Goal: Task Accomplishment & Management: Manage account settings

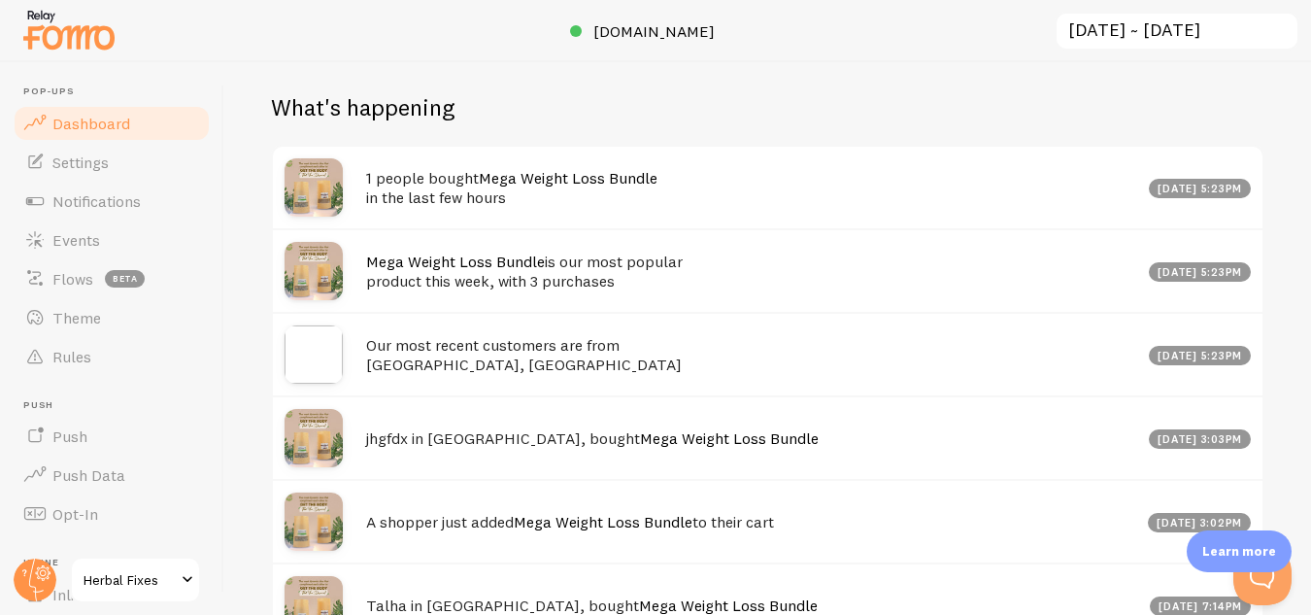
scroll to position [971, 0]
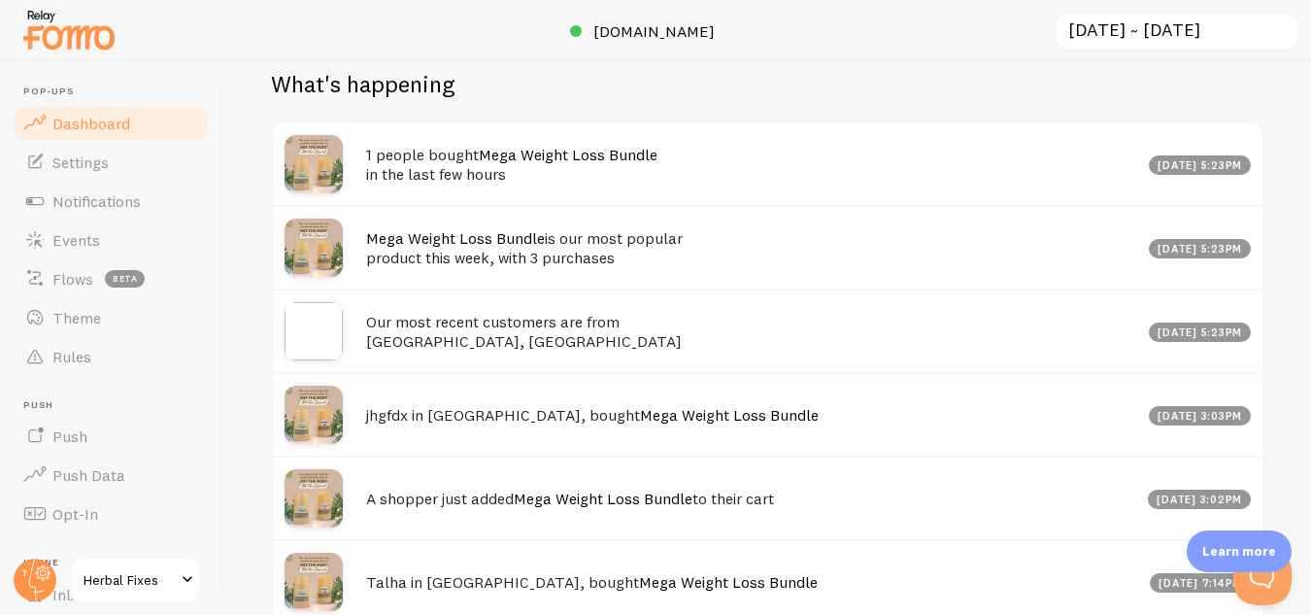
click at [1149, 160] on div "[DATE] 5:23pm" at bounding box center [1200, 164] width 103 height 19
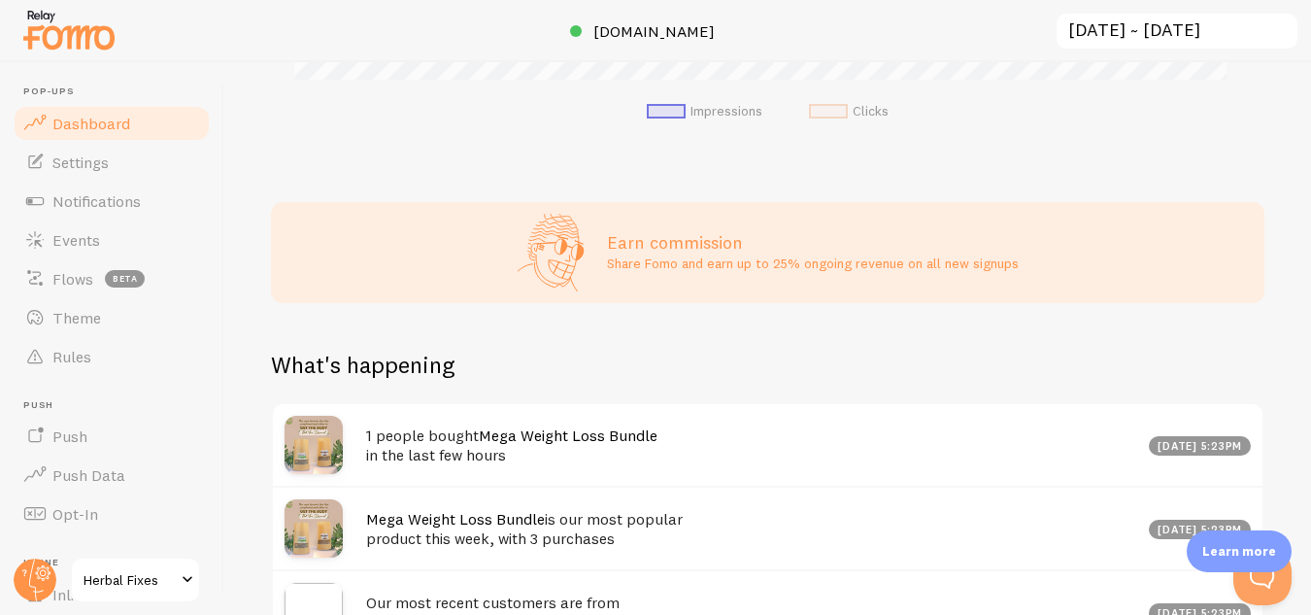
scroll to position [685, 0]
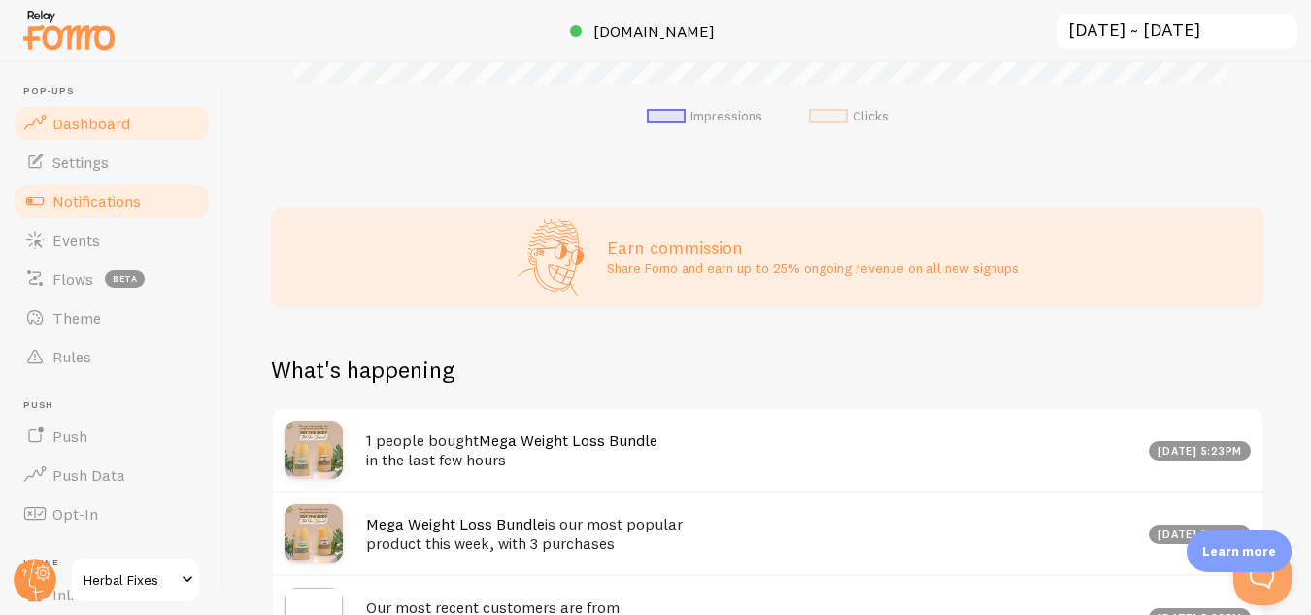
click at [94, 195] on span "Notifications" at bounding box center [96, 200] width 88 height 19
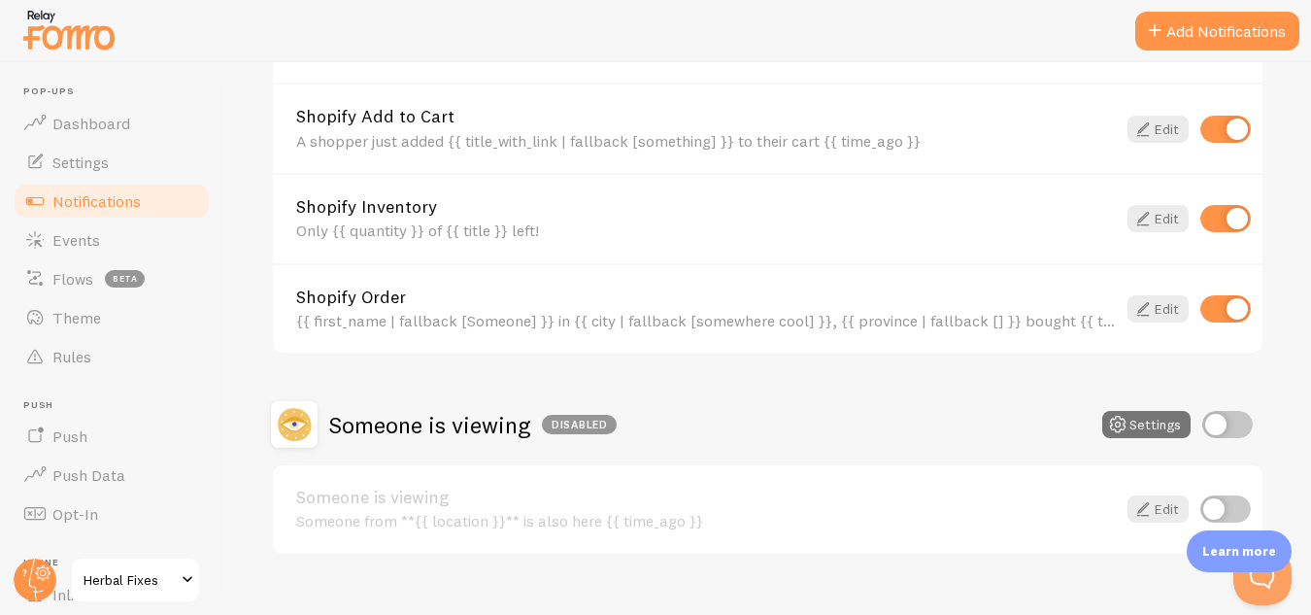
scroll to position [1040, 0]
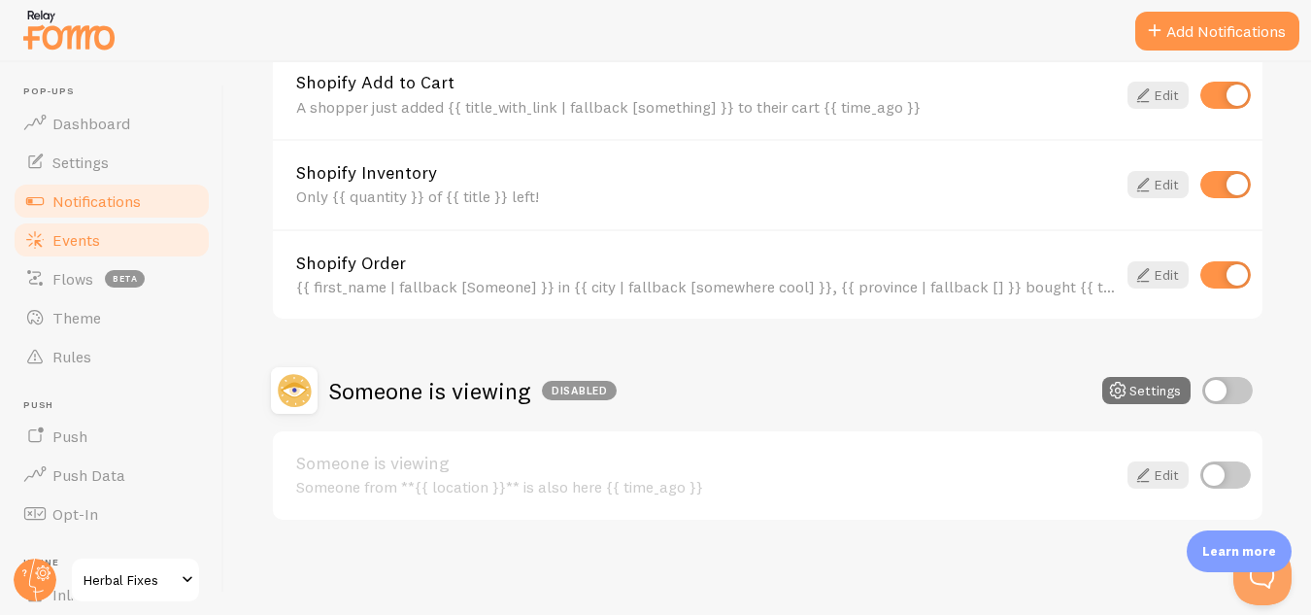
click at [126, 230] on link "Events" at bounding box center [112, 239] width 200 height 39
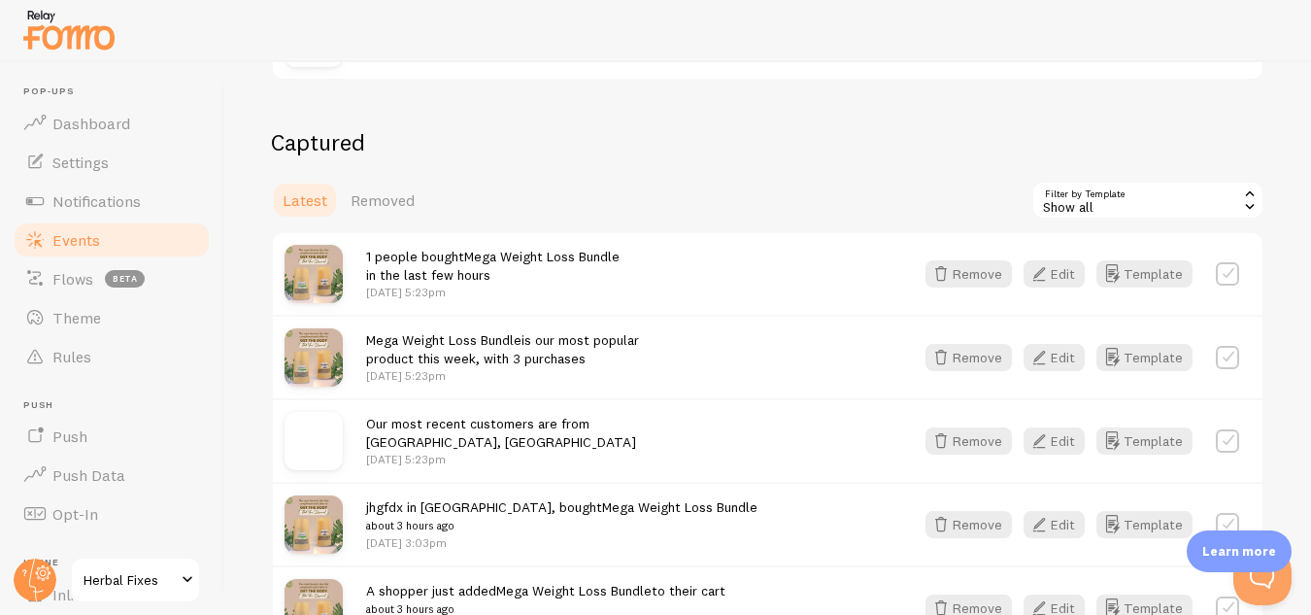
scroll to position [485, 0]
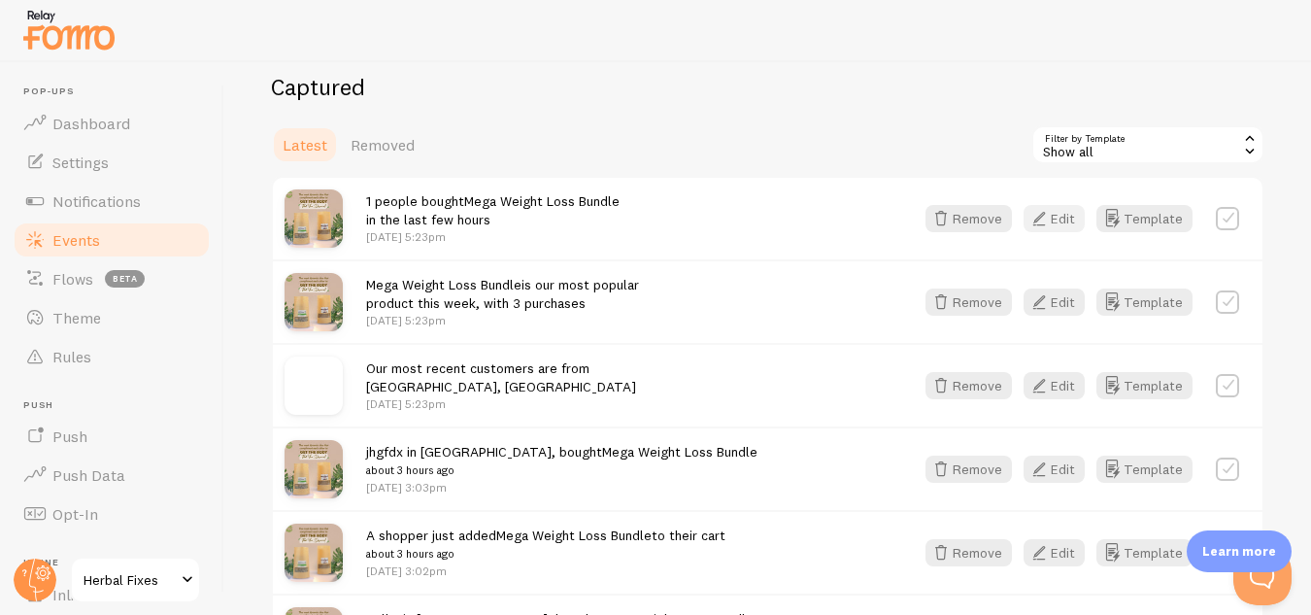
click at [1042, 217] on button "Edit" at bounding box center [1053, 218] width 61 height 27
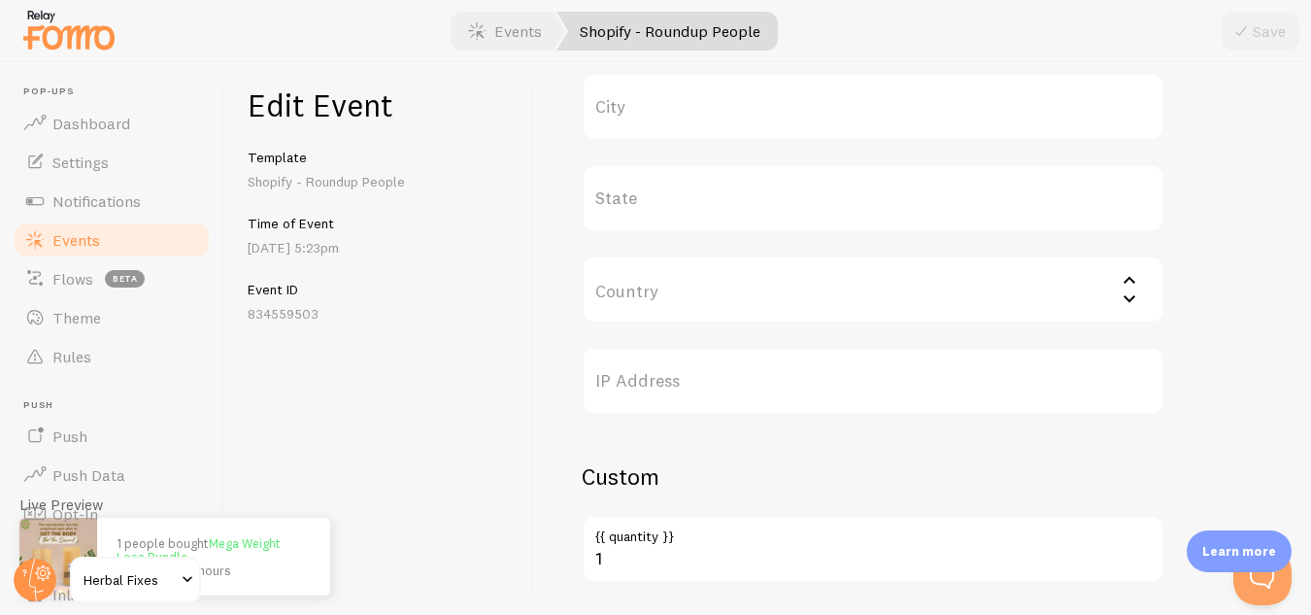
scroll to position [963, 0]
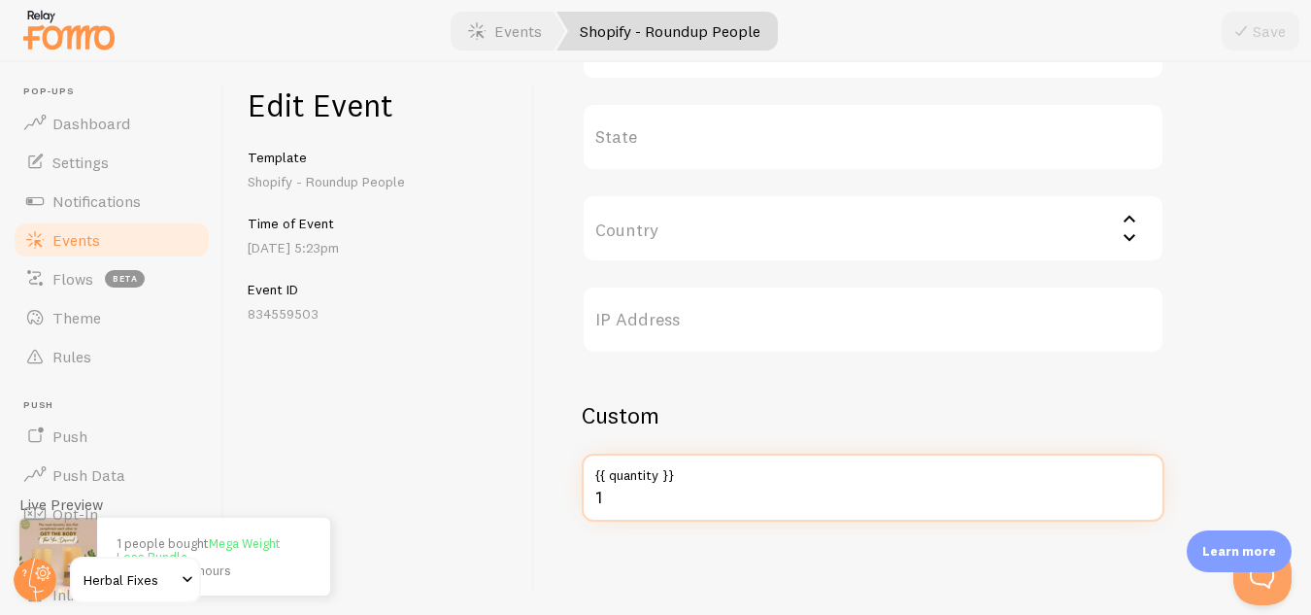
click at [609, 490] on input "1" at bounding box center [873, 487] width 583 height 68
type input "31"
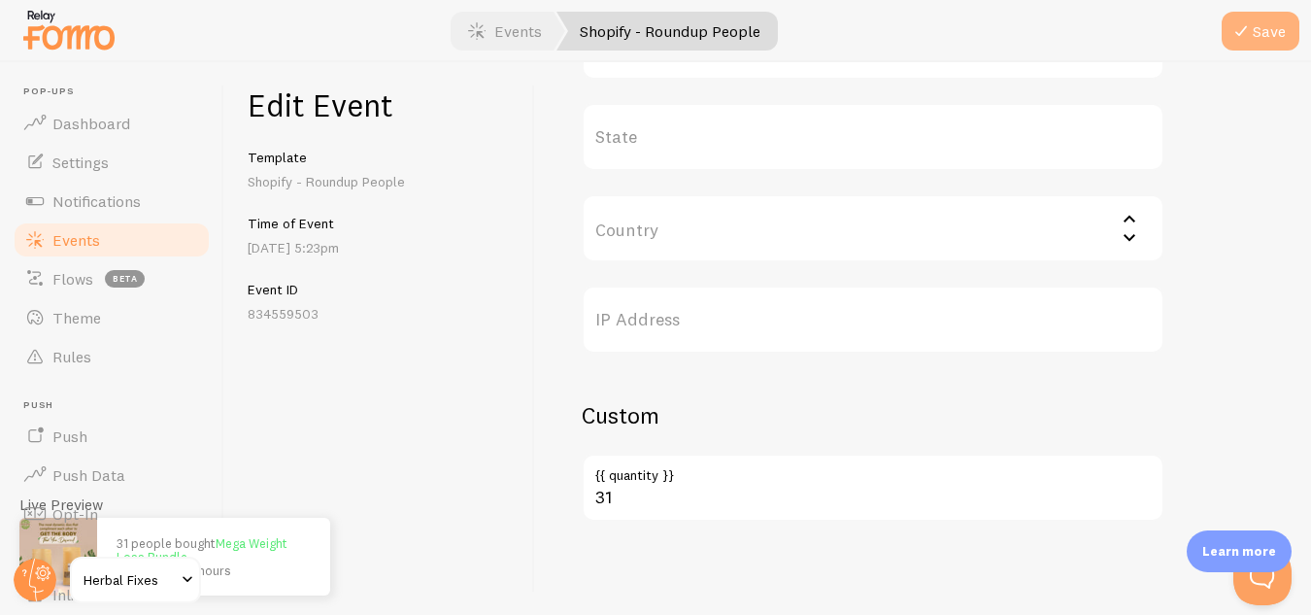
click at [1252, 40] on button "Save" at bounding box center [1260, 31] width 78 height 39
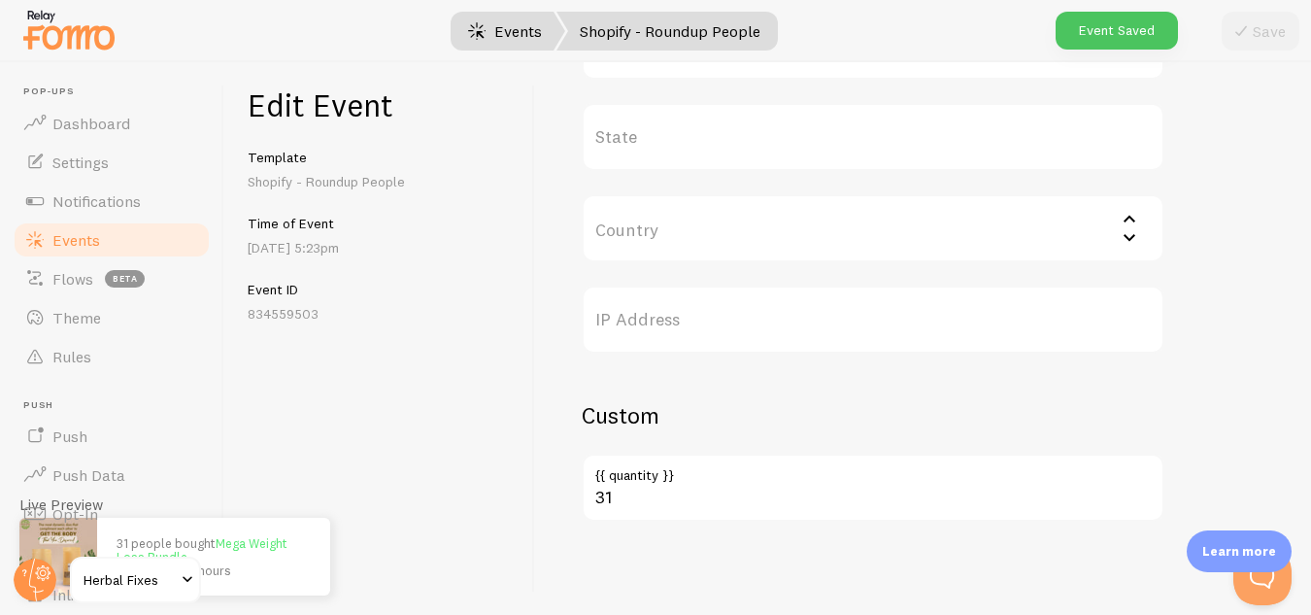
click at [498, 31] on link "Events" at bounding box center [505, 31] width 120 height 39
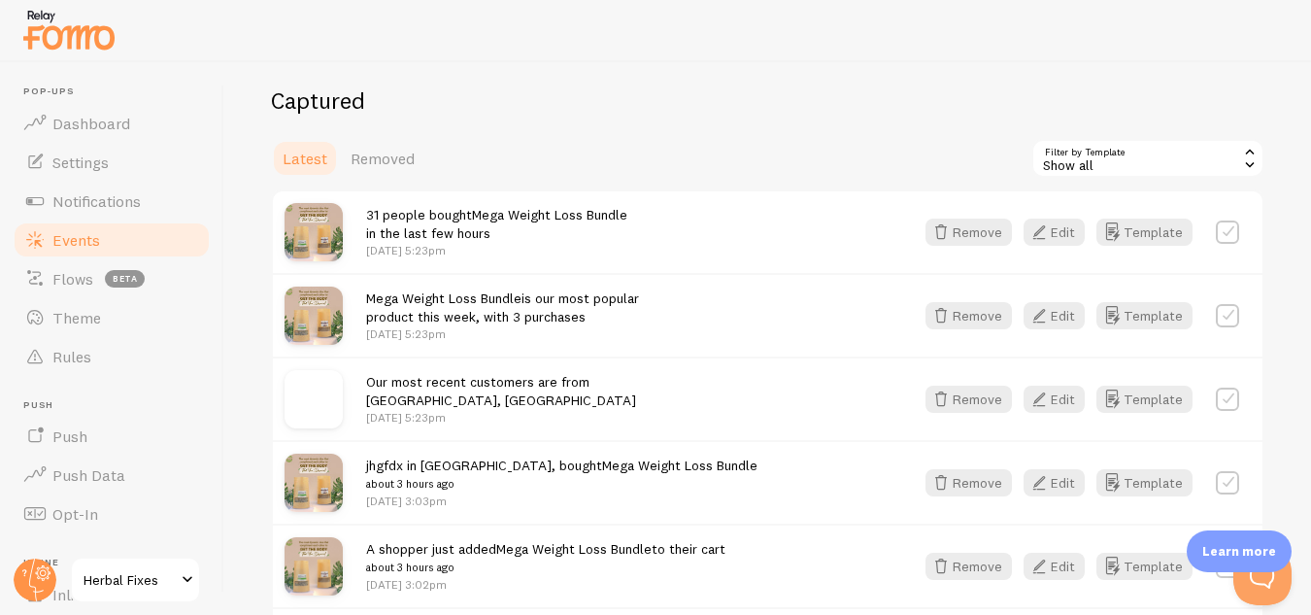
scroll to position [485, 0]
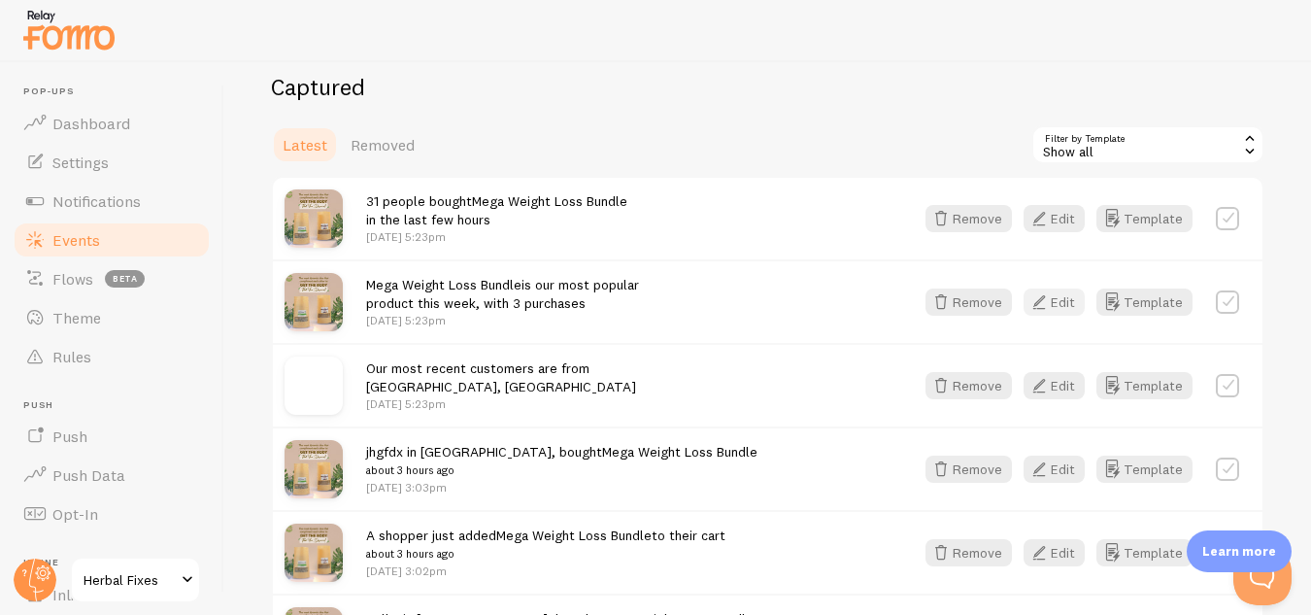
click at [1038, 306] on button "Edit" at bounding box center [1053, 301] width 61 height 27
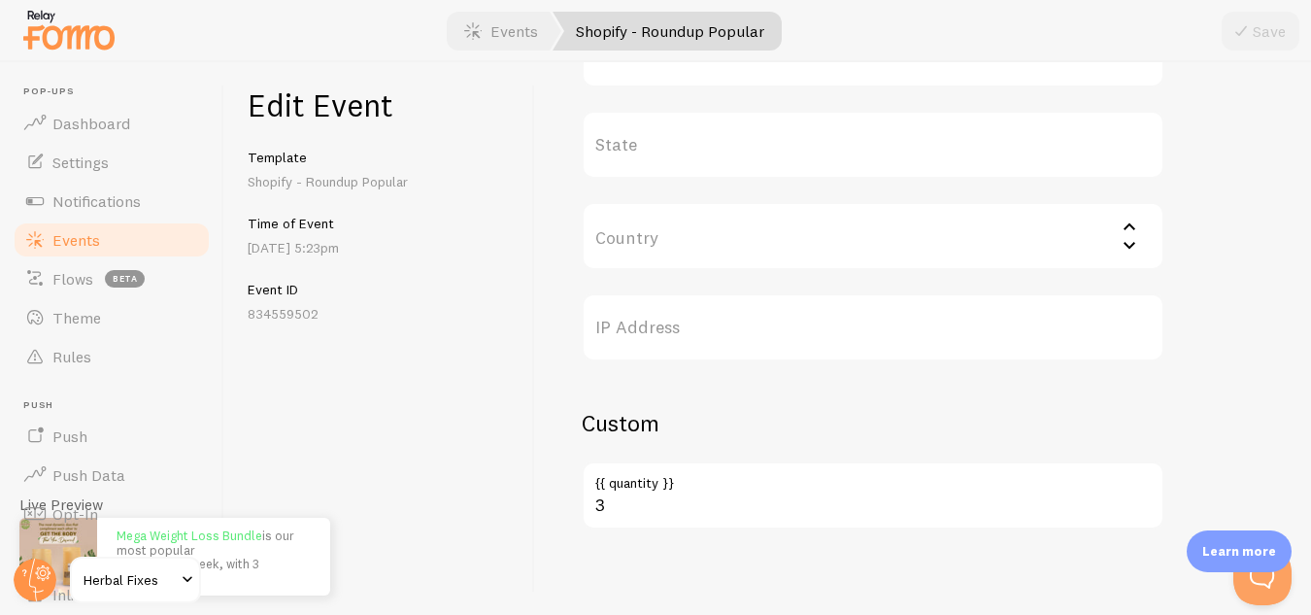
scroll to position [963, 0]
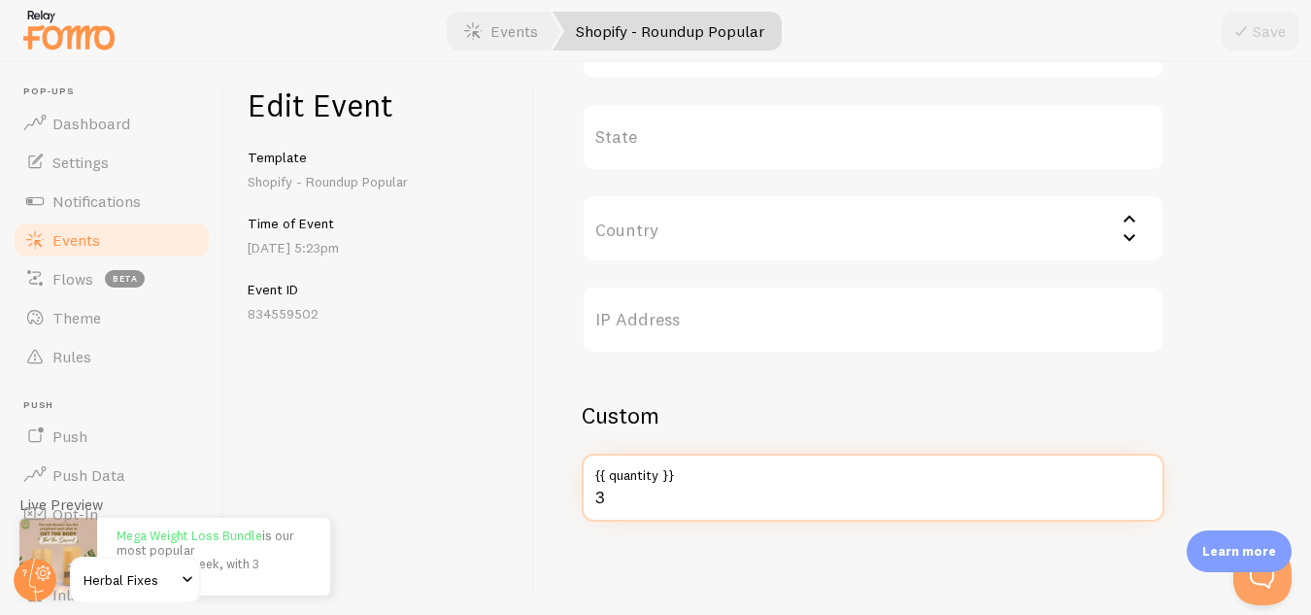
click at [628, 500] on input "3" at bounding box center [873, 487] width 583 height 68
type input "45"
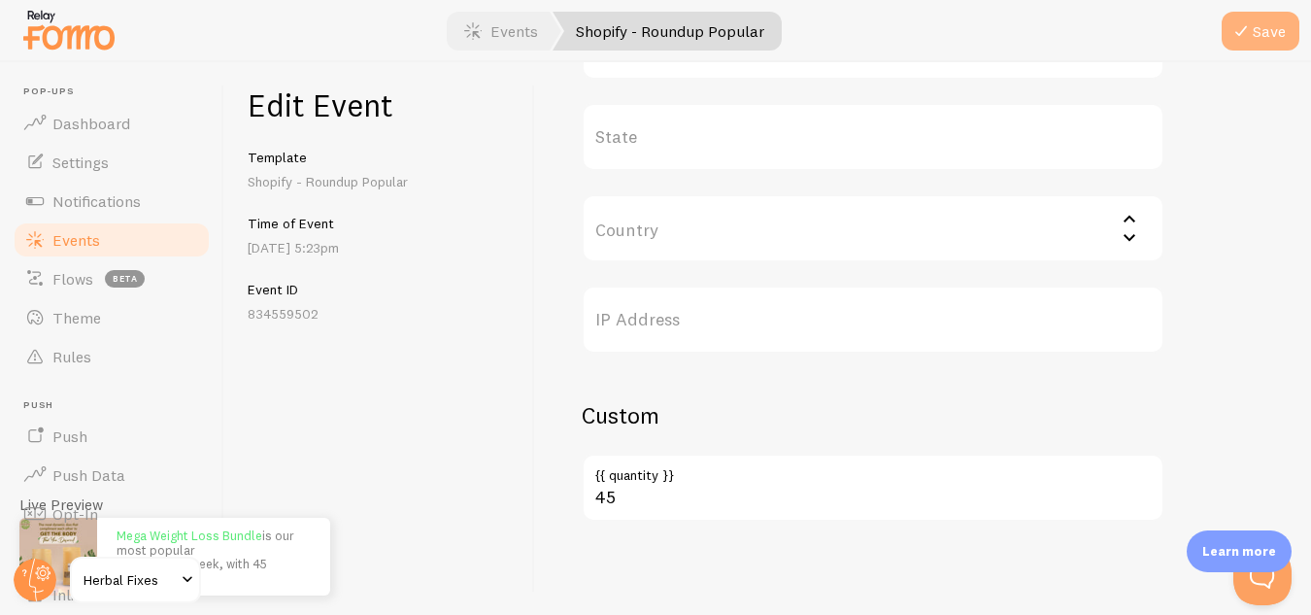
click at [1257, 30] on button "Save" at bounding box center [1260, 31] width 78 height 39
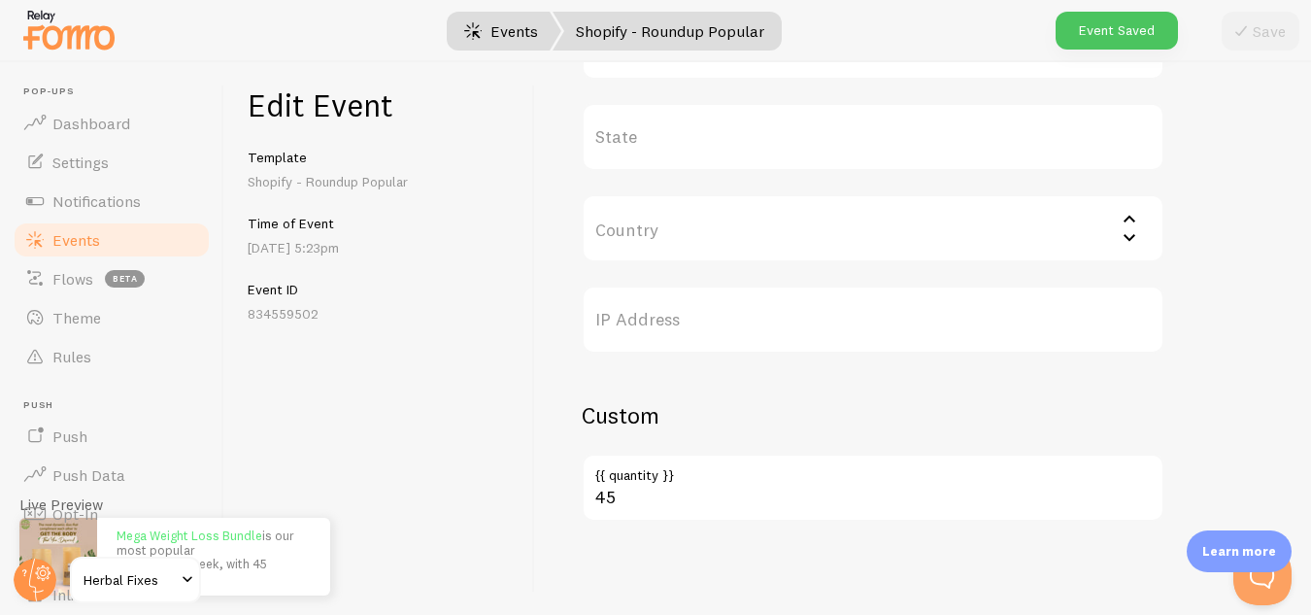
click at [517, 23] on link "Events" at bounding box center [501, 31] width 120 height 39
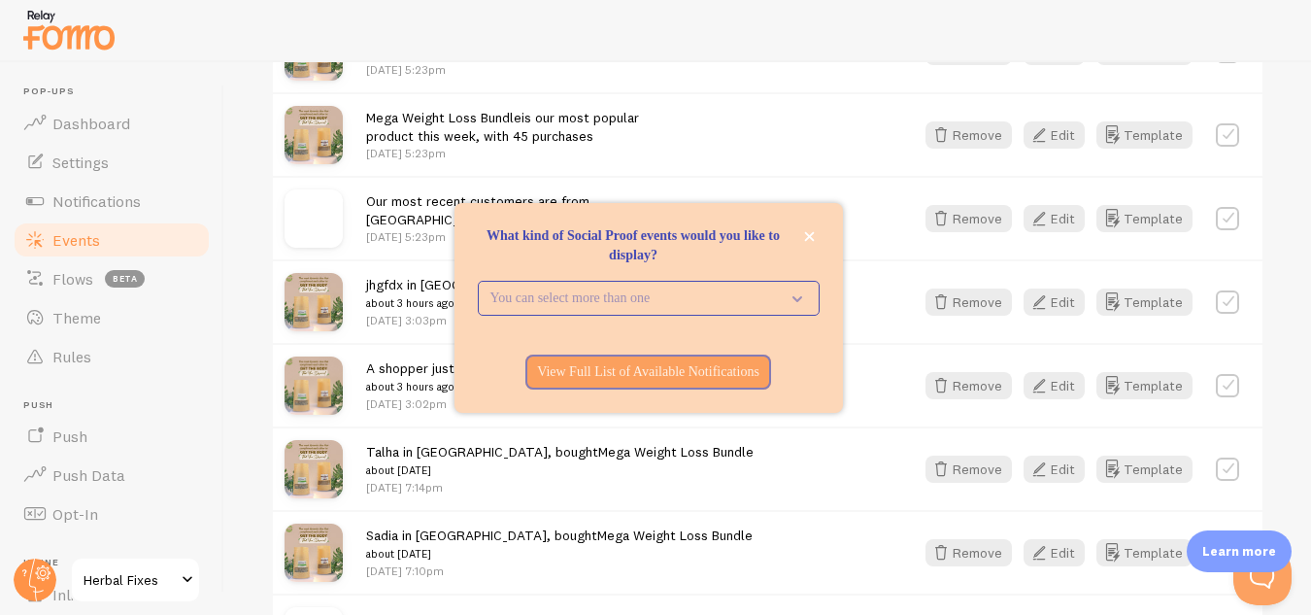
scroll to position [680, 0]
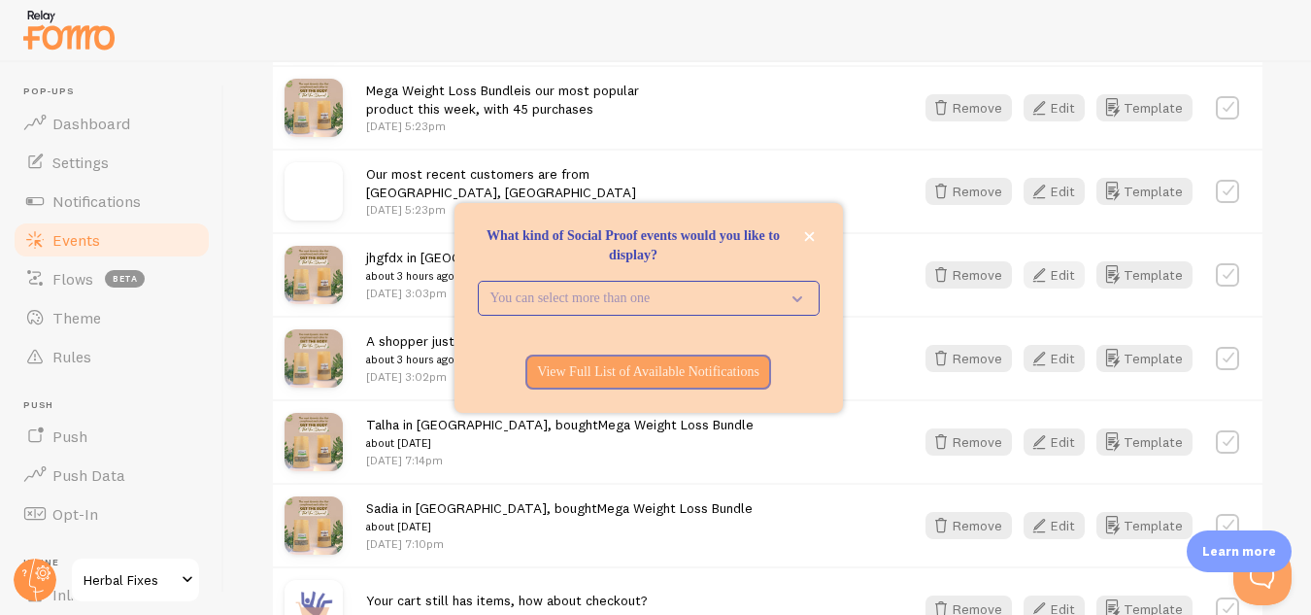
click at [1037, 281] on icon "button" at bounding box center [1038, 274] width 23 height 23
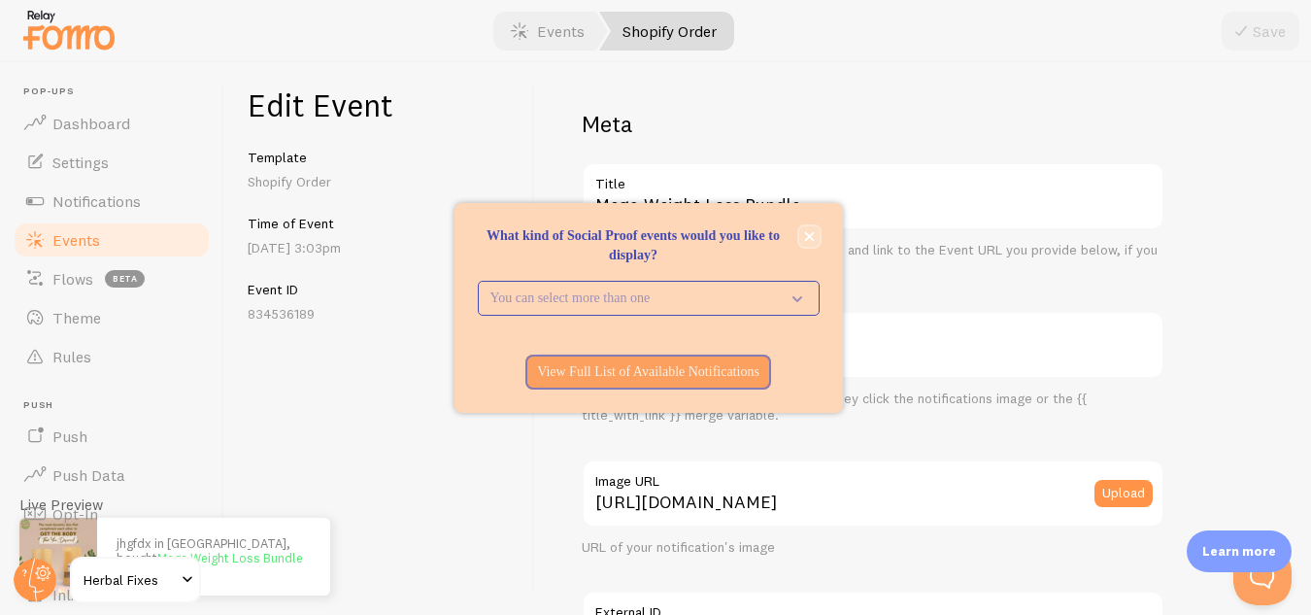
click at [809, 241] on icon "close," at bounding box center [809, 236] width 11 height 11
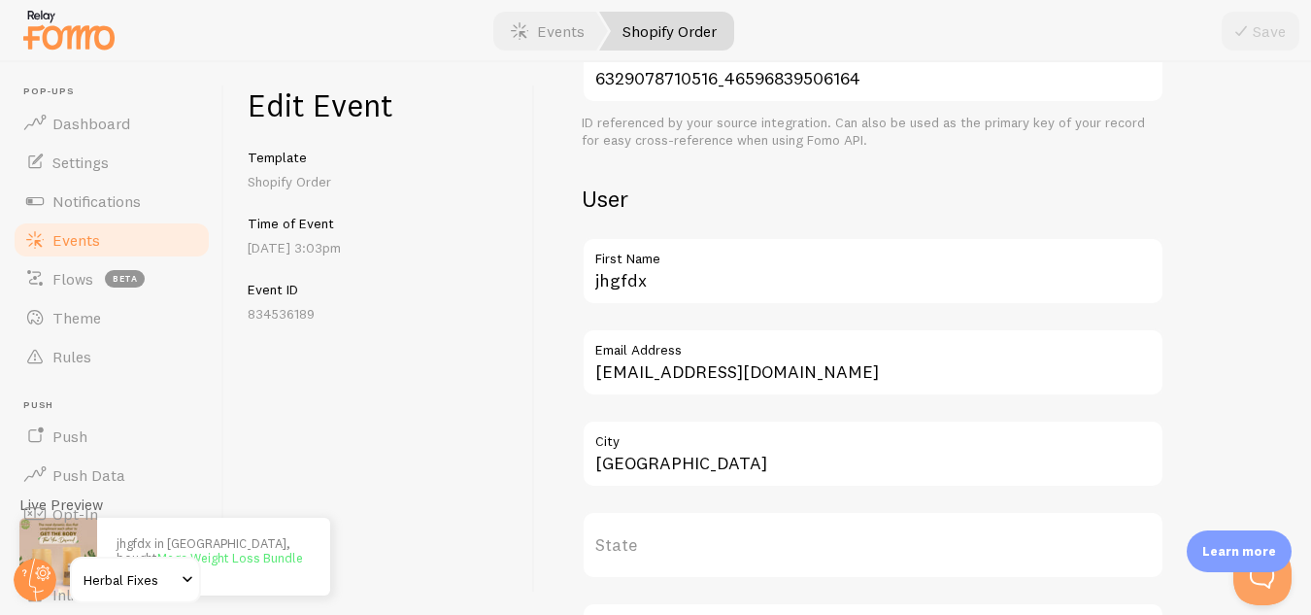
scroll to position [583, 0]
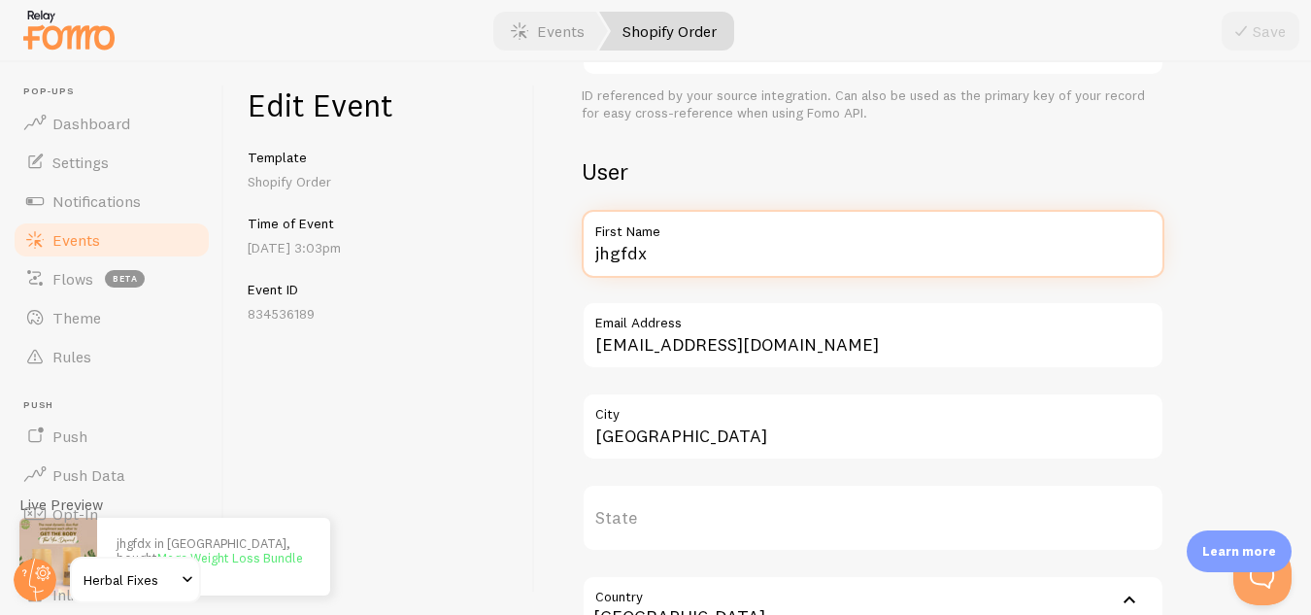
click at [626, 259] on input "jhgfdx" at bounding box center [873, 244] width 583 height 68
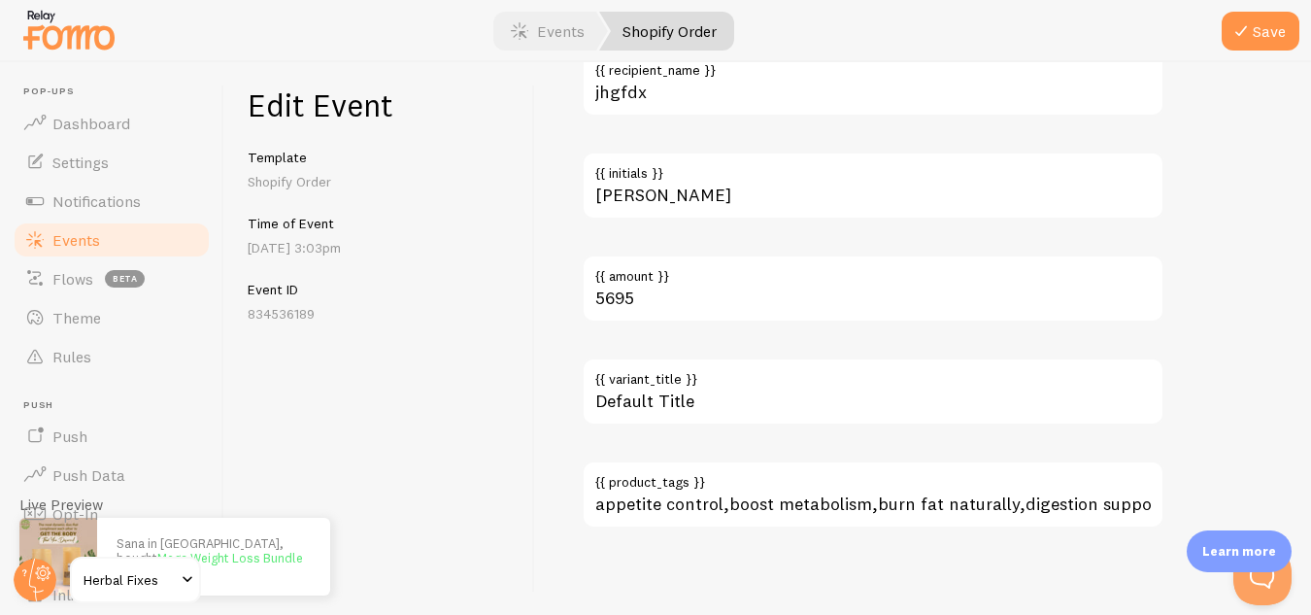
scroll to position [1375, 0]
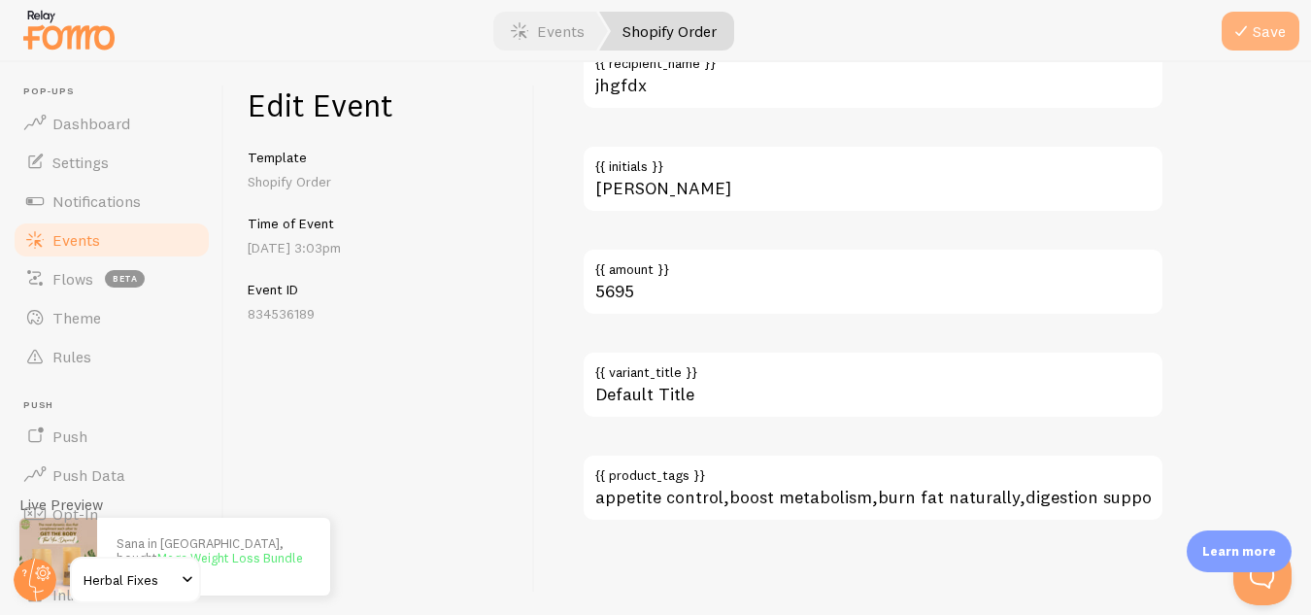
type input "Sana"
click at [1249, 30] on icon "submit" at bounding box center [1240, 30] width 23 height 23
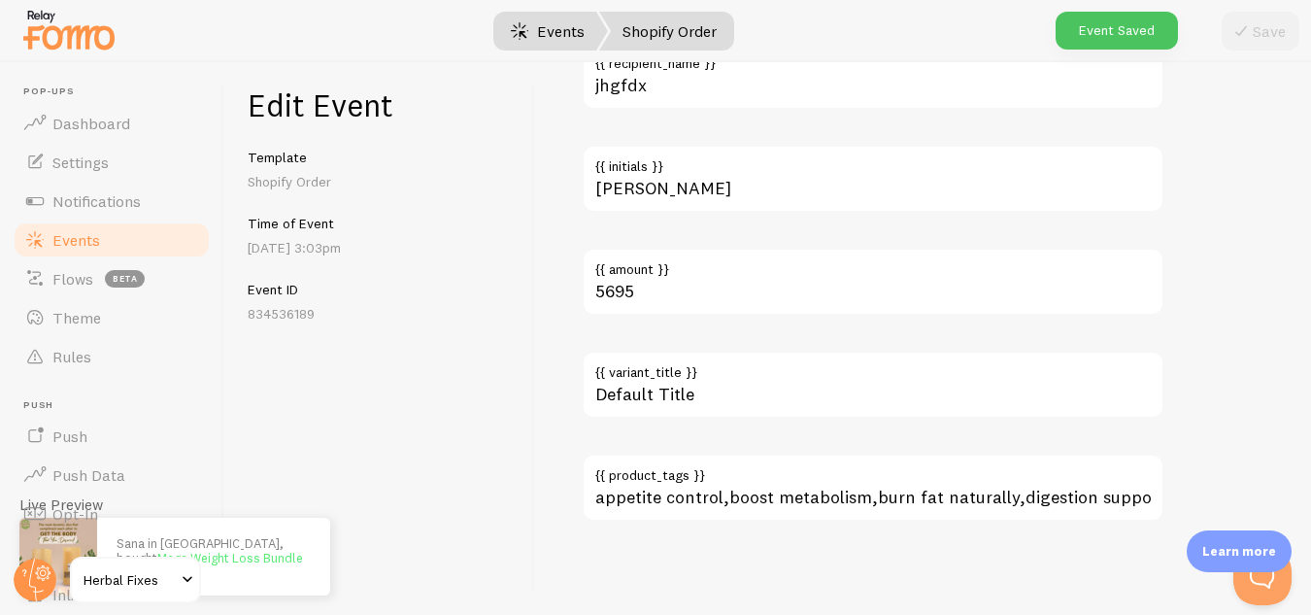
click at [568, 27] on link "Events" at bounding box center [547, 31] width 120 height 39
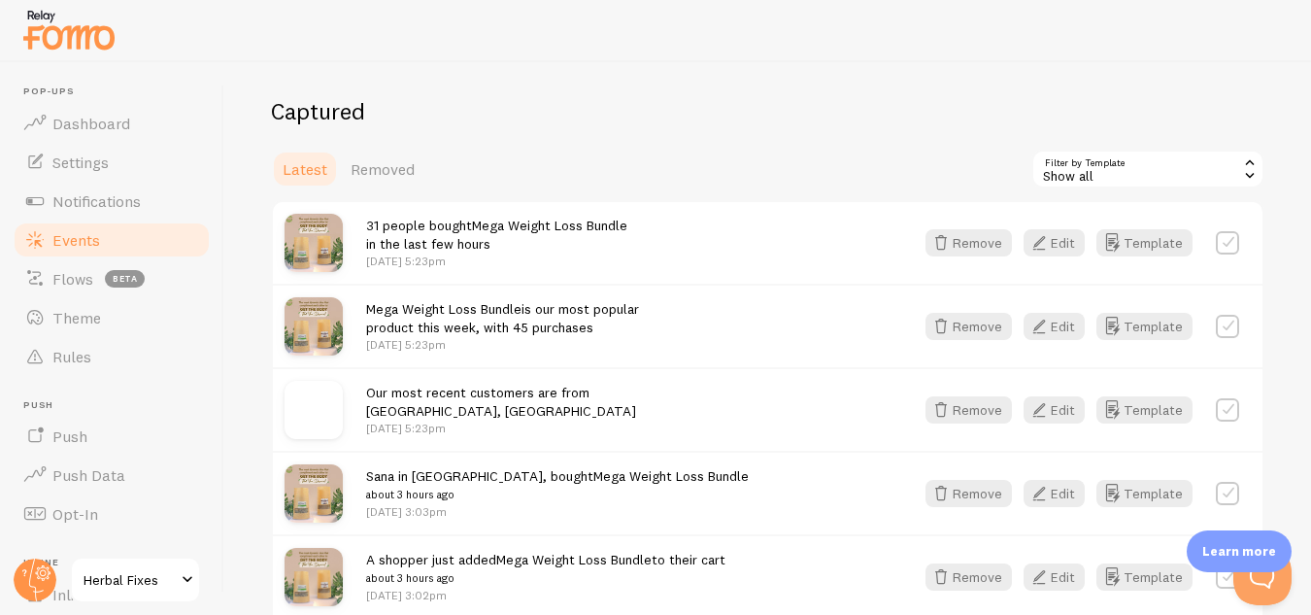
scroll to position [485, 0]
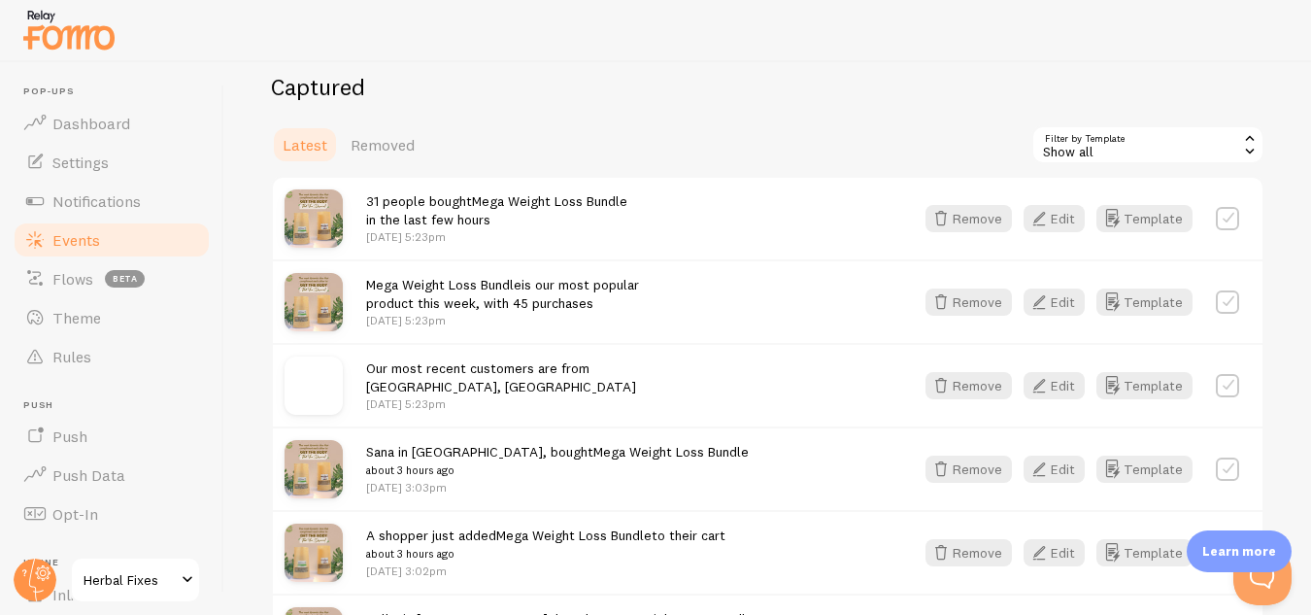
click at [1086, 135] on div "Show all" at bounding box center [1147, 144] width 233 height 39
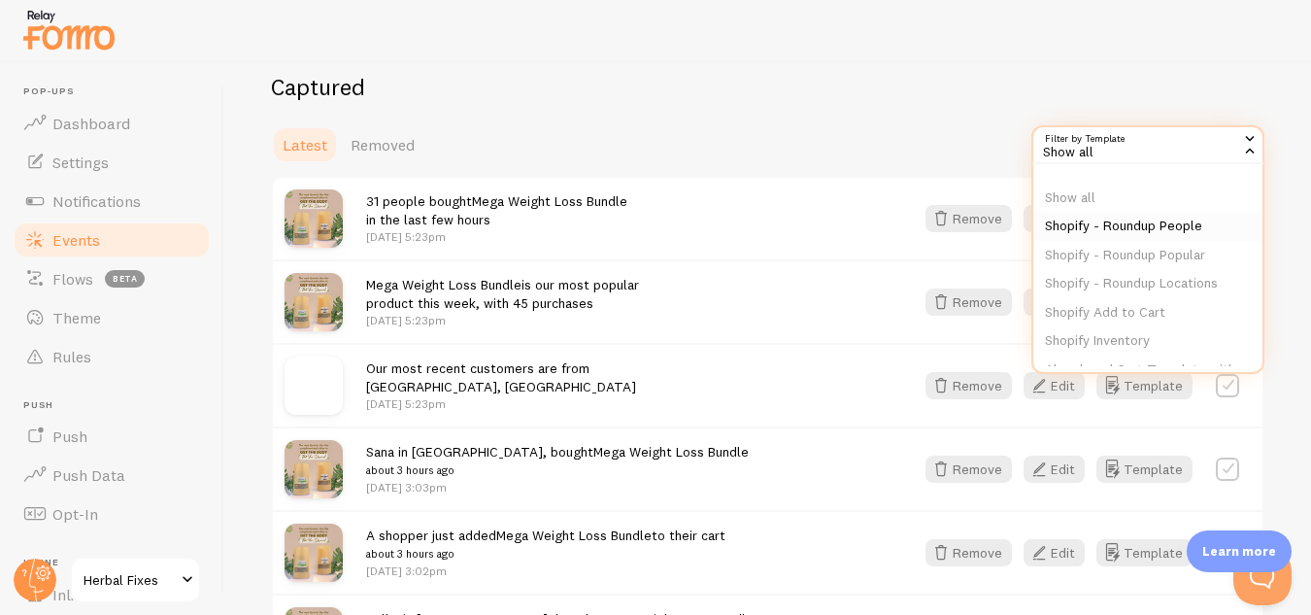
click at [1070, 225] on li "Shopify - Roundup People" at bounding box center [1147, 226] width 229 height 29
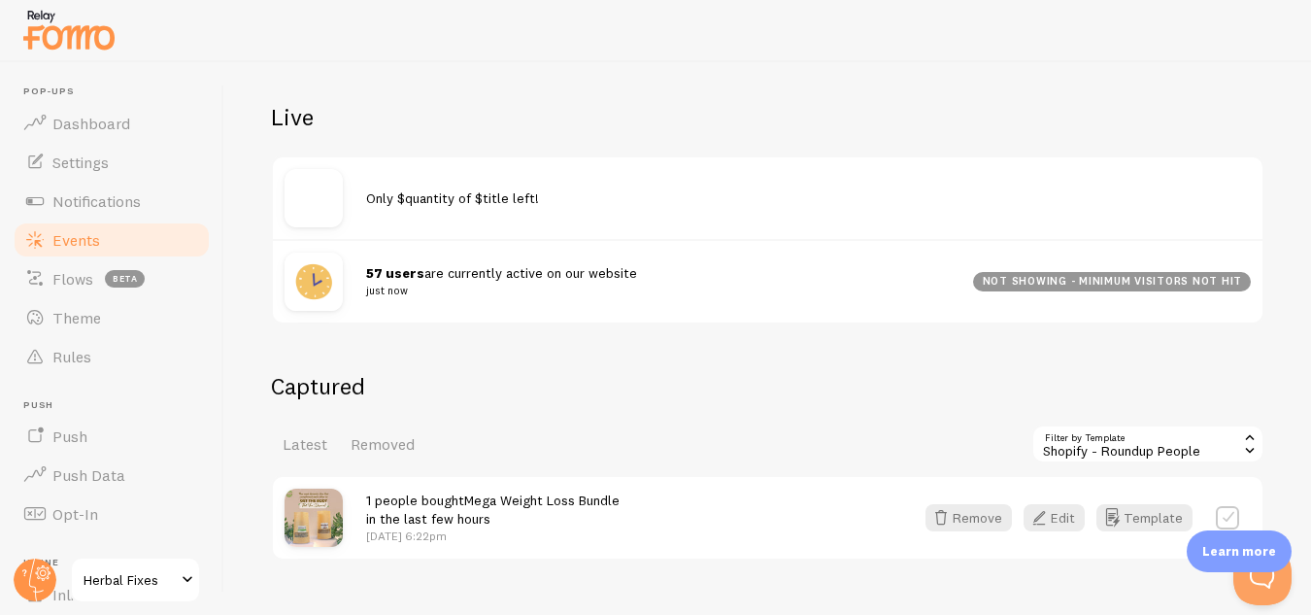
scroll to position [245, 0]
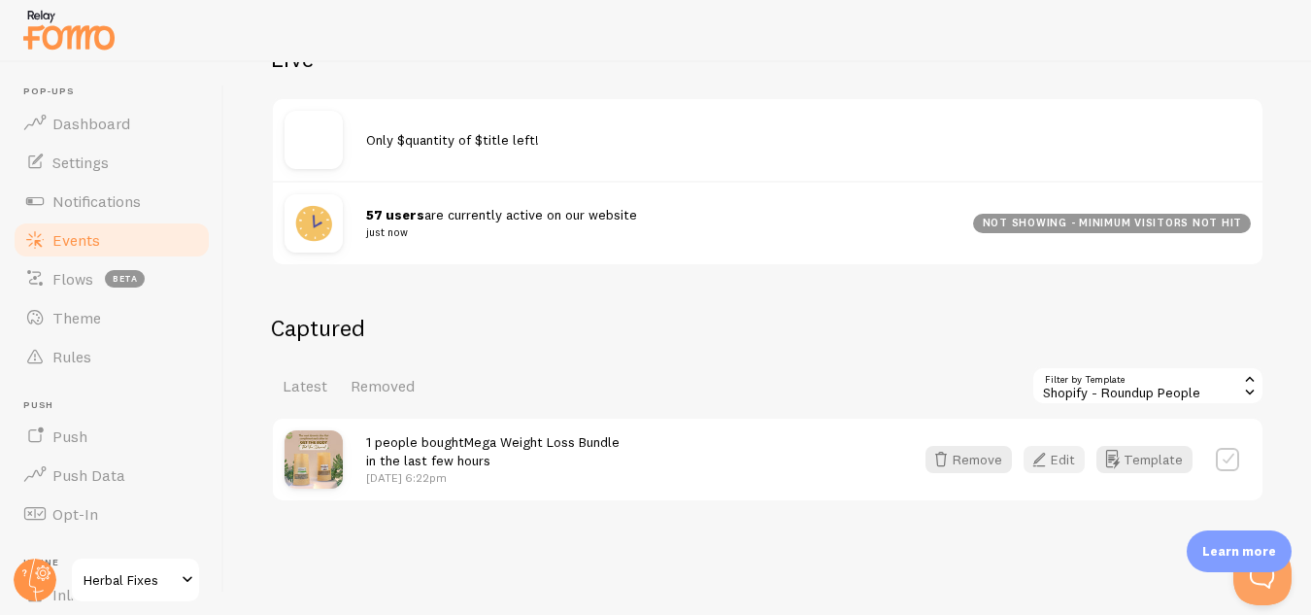
click at [1048, 466] on button "Edit" at bounding box center [1053, 459] width 61 height 27
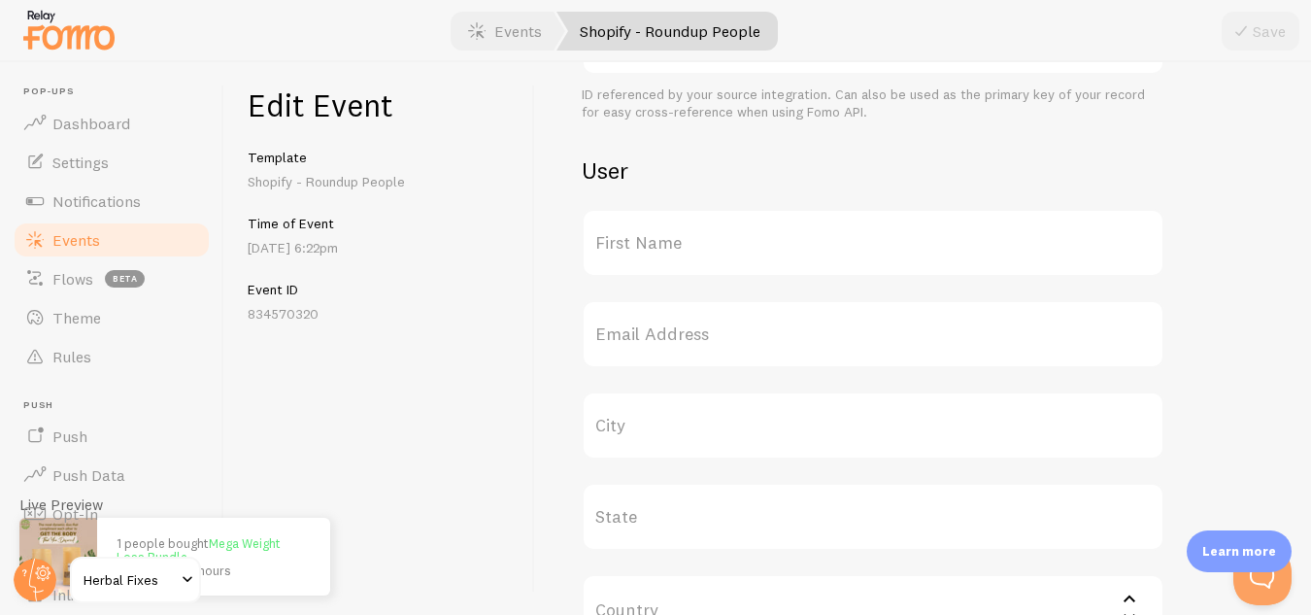
scroll to position [963, 0]
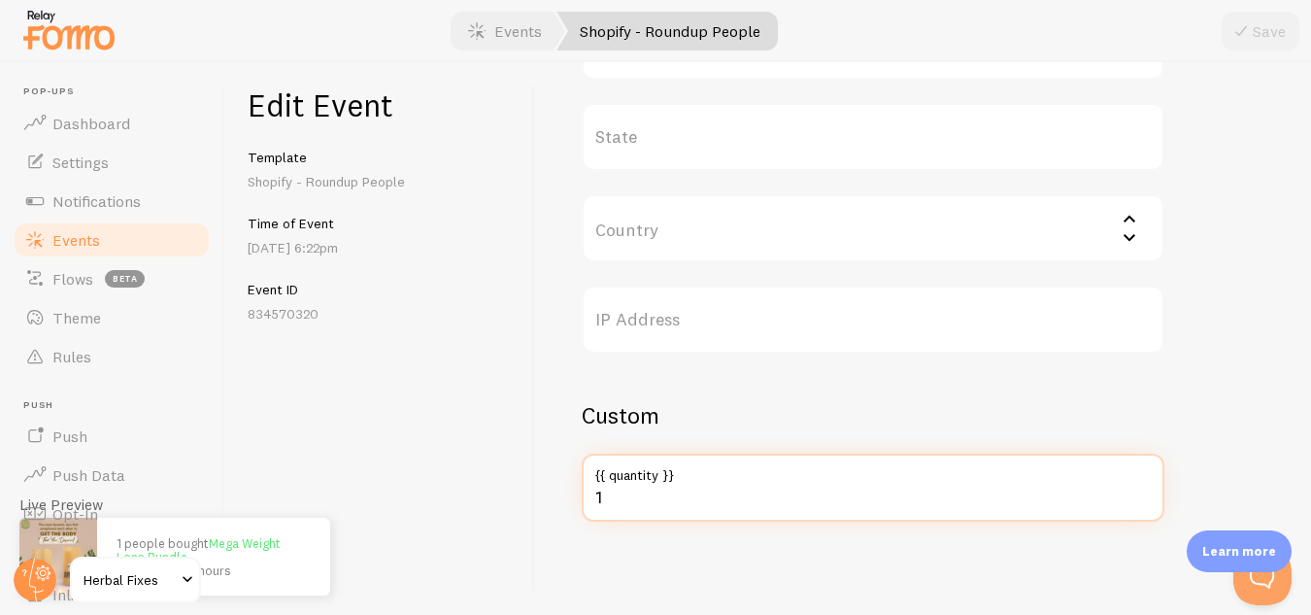
click at [615, 488] on input "1" at bounding box center [873, 487] width 583 height 68
type input "33"
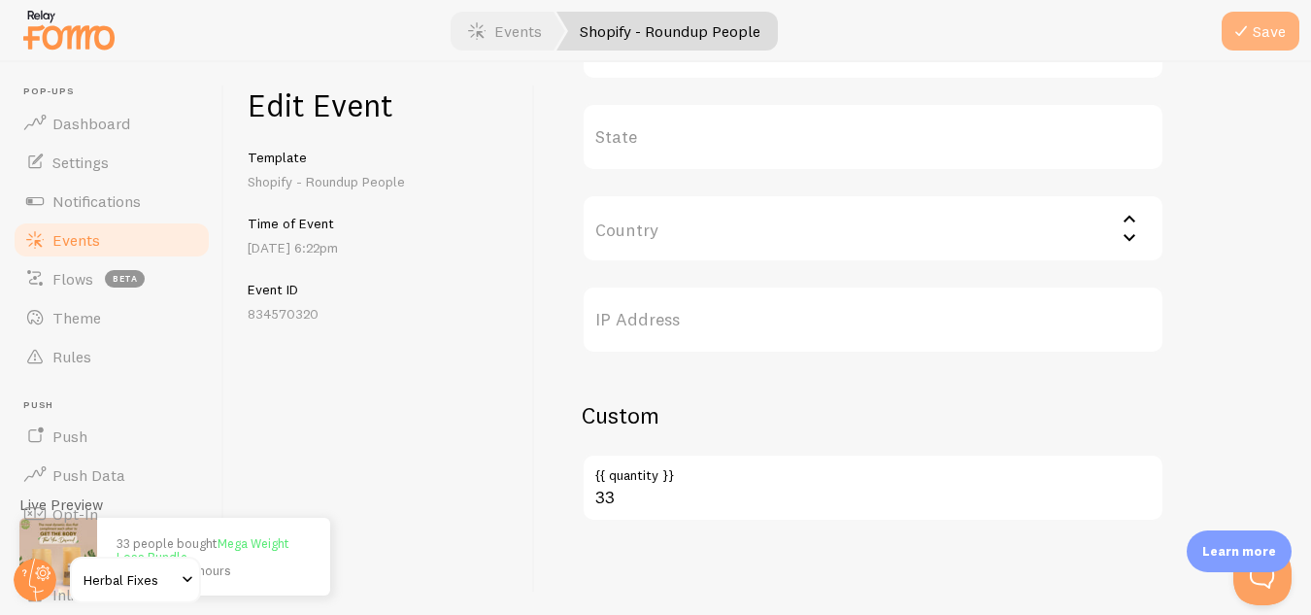
click at [1253, 37] on button "Save" at bounding box center [1260, 31] width 78 height 39
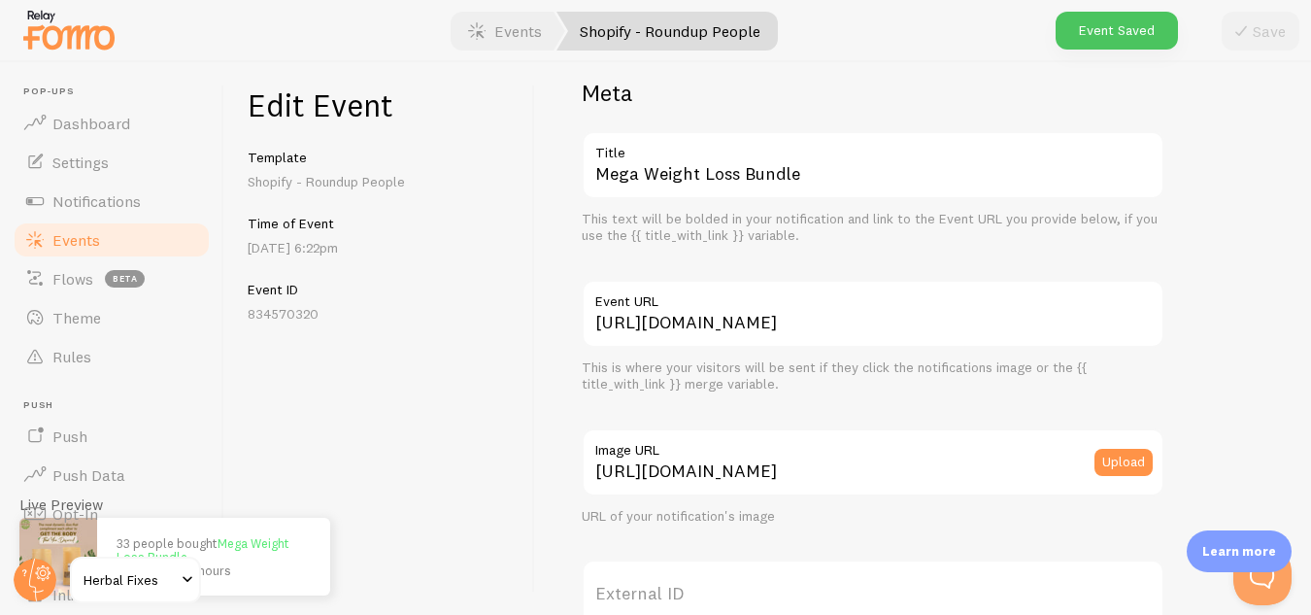
scroll to position [0, 0]
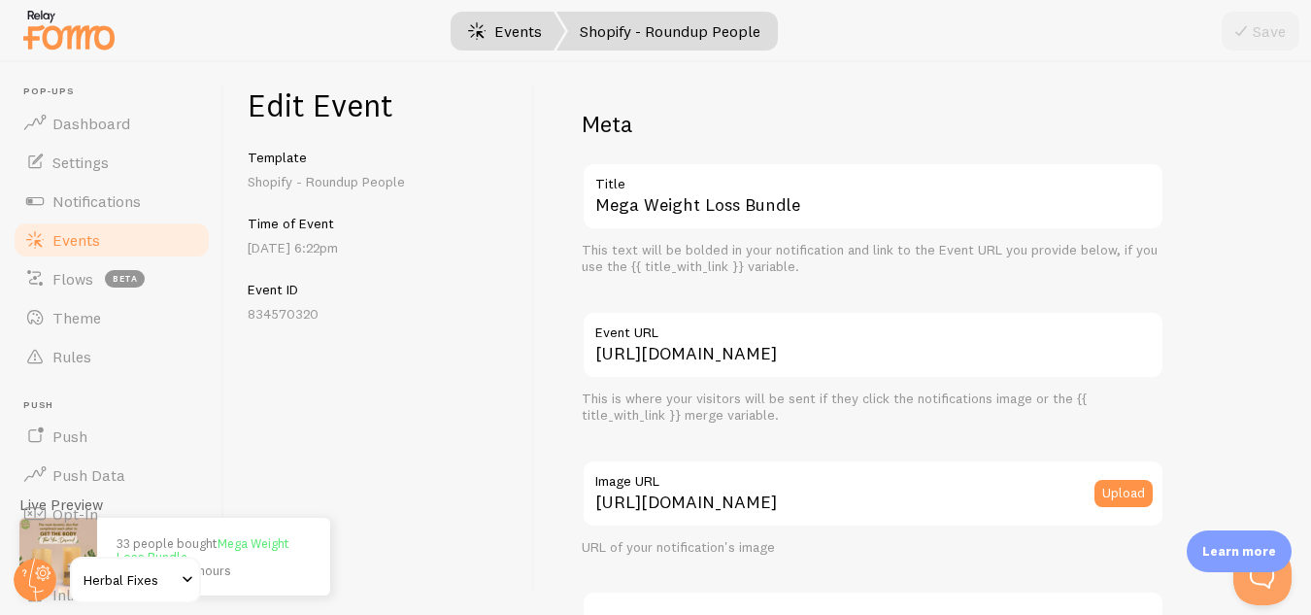
click at [500, 21] on link "Events" at bounding box center [505, 31] width 120 height 39
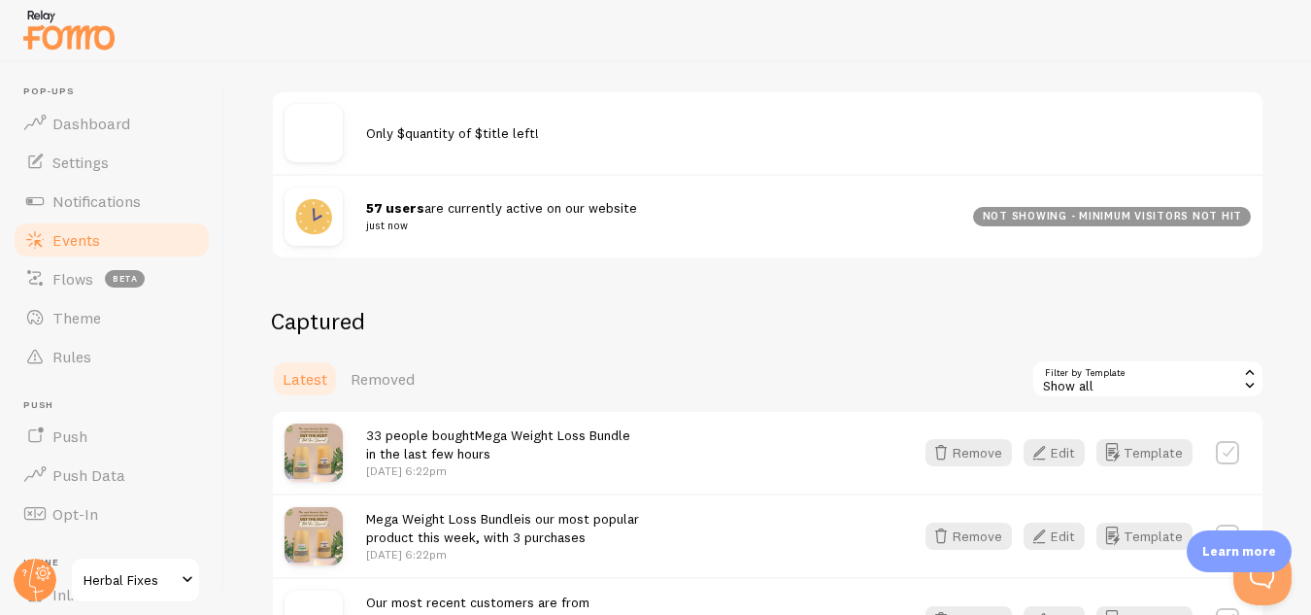
scroll to position [324, 0]
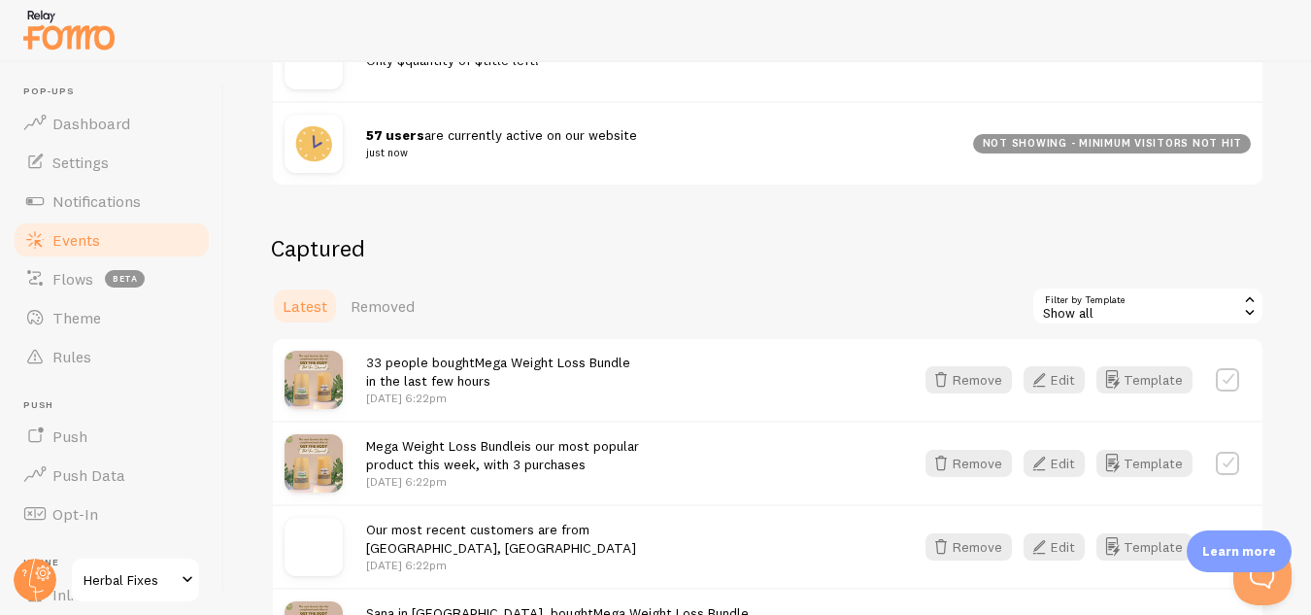
click at [1078, 303] on div "Show all" at bounding box center [1147, 305] width 233 height 39
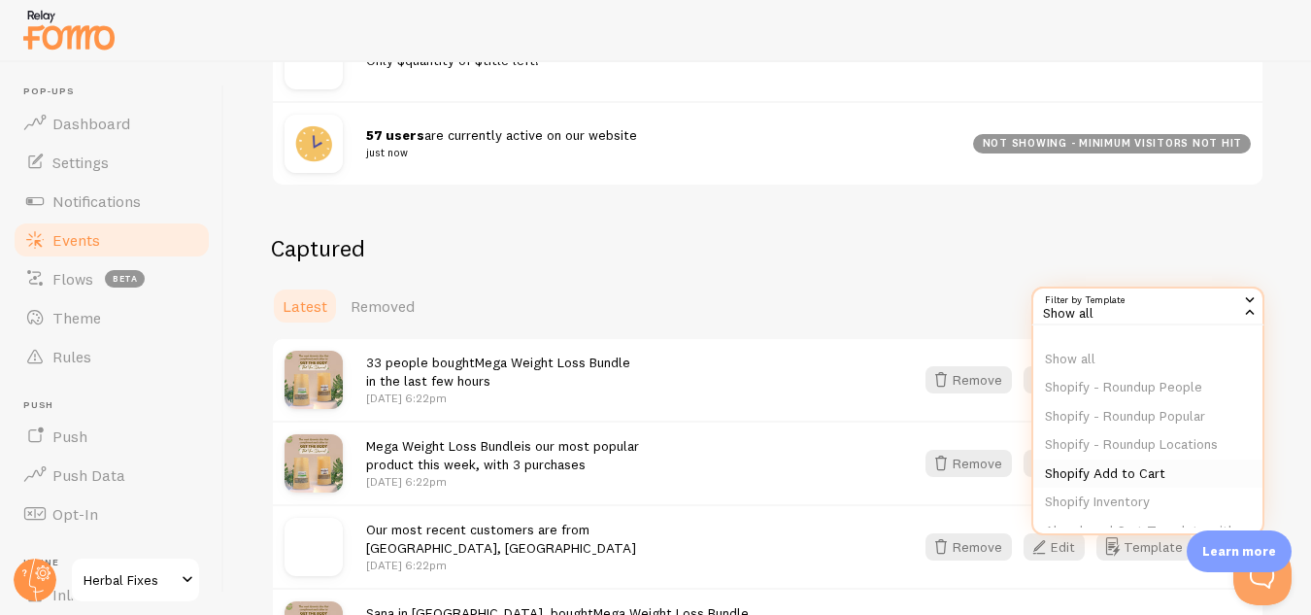
click at [1072, 461] on li "Shopify Add to Cart" at bounding box center [1147, 473] width 229 height 29
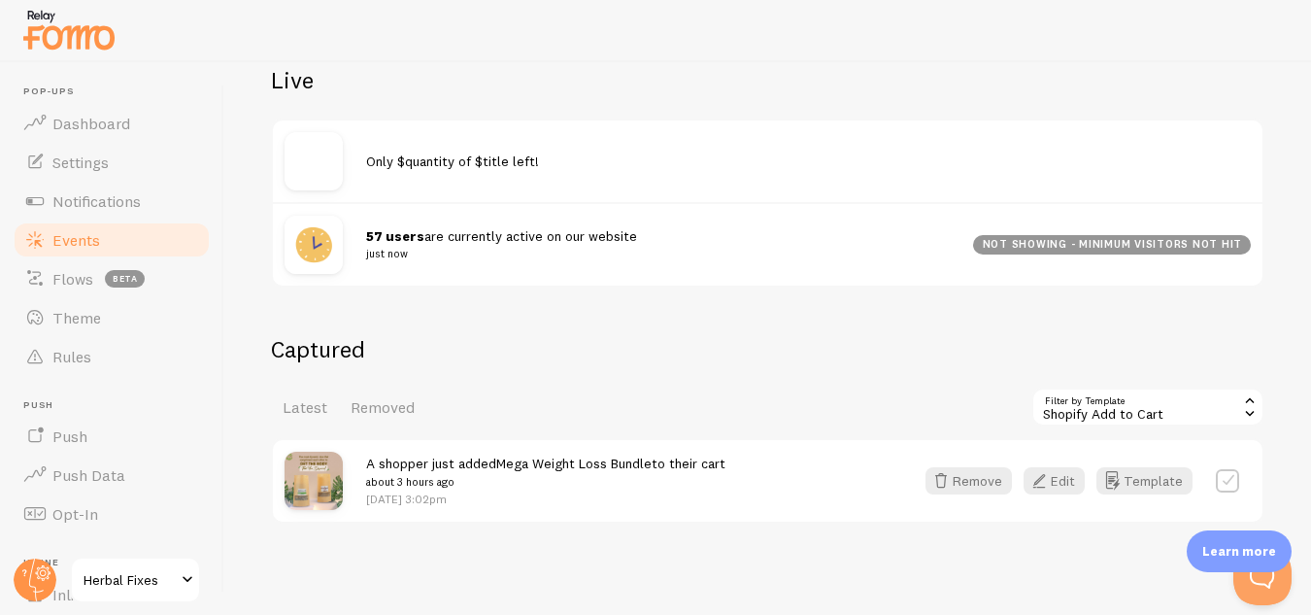
scroll to position [245, 0]
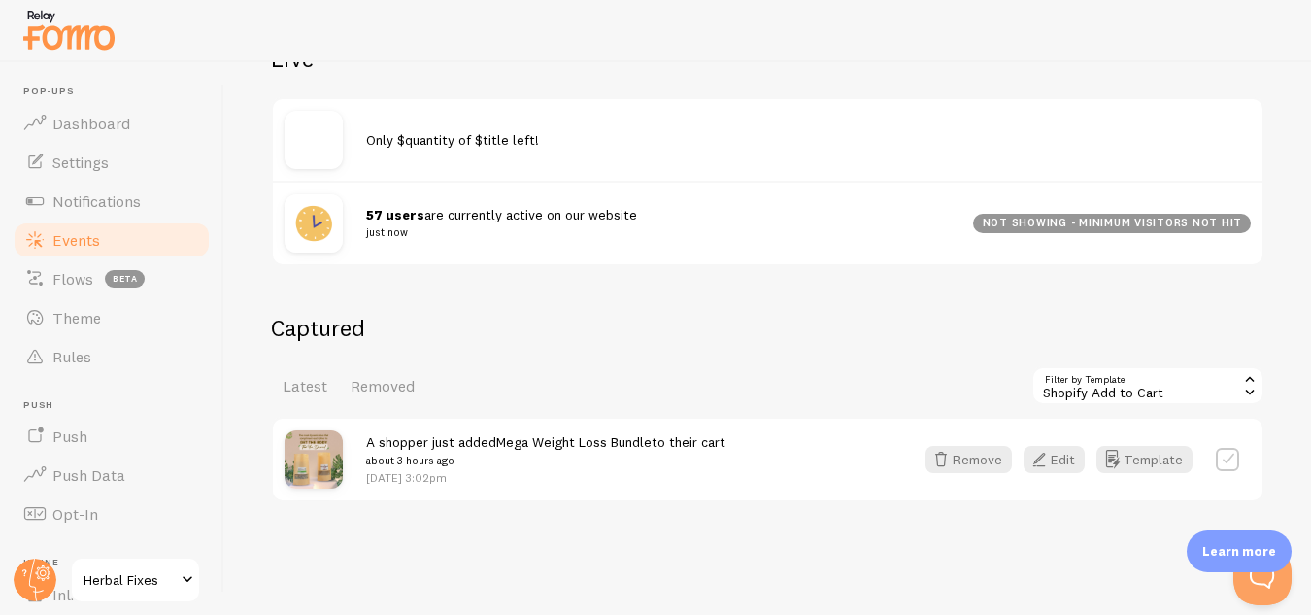
click at [1064, 393] on div "Shopify Add to Cart" at bounding box center [1147, 385] width 233 height 39
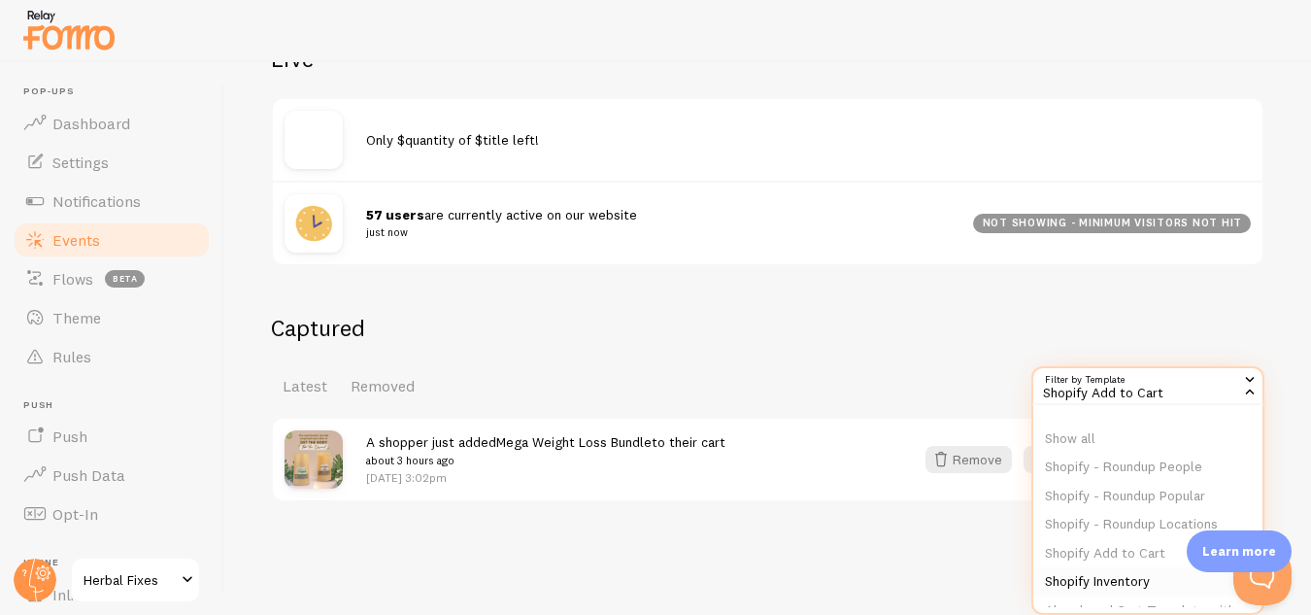
click at [1081, 571] on li "Shopify Inventory" at bounding box center [1147, 581] width 229 height 29
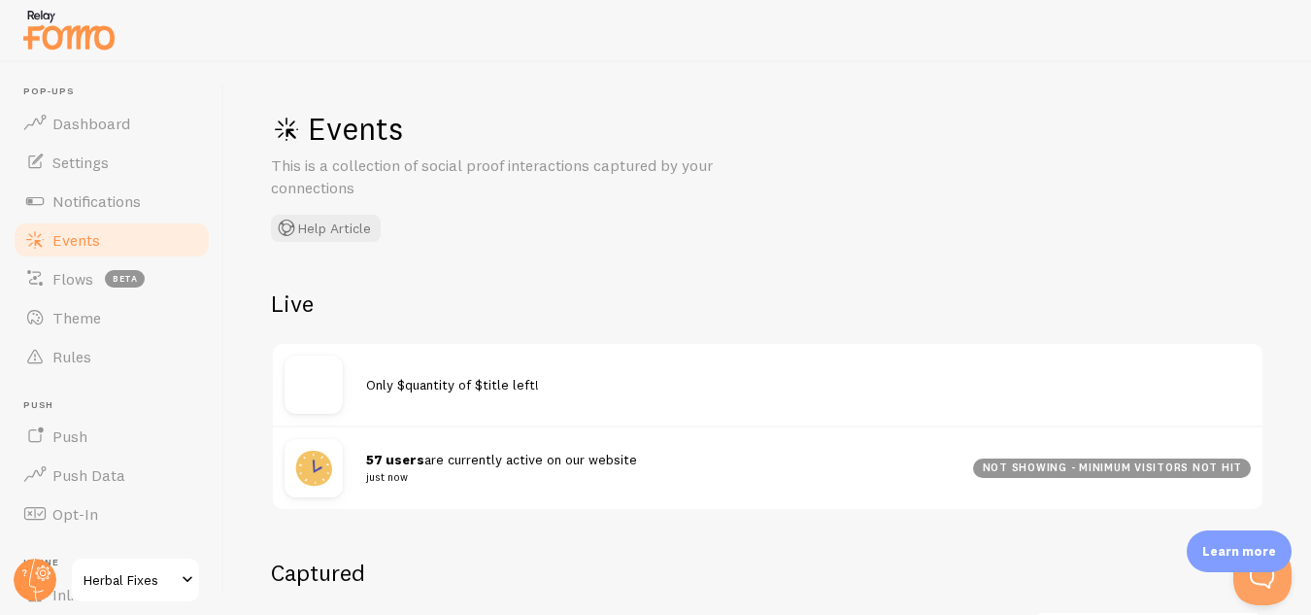
click at [760, 433] on div "57 users are currently active on our website just now not showing - minimum vis…" at bounding box center [767, 466] width 989 height 83
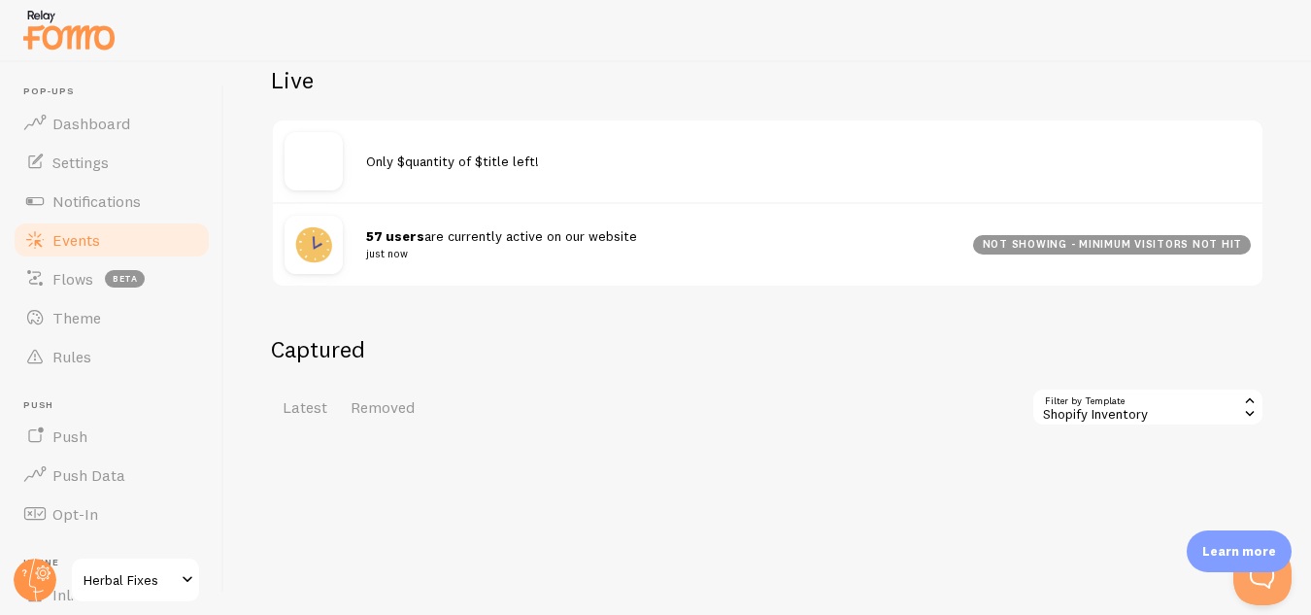
scroll to position [245, 0]
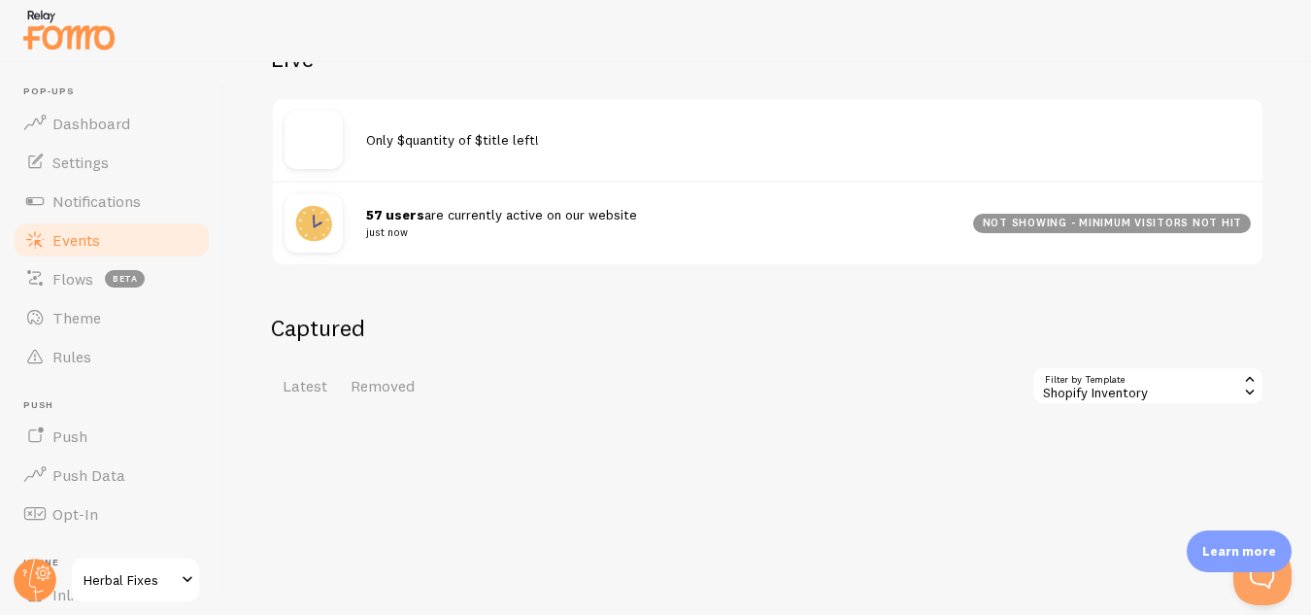
click at [1042, 389] on div "Shopify Inventory" at bounding box center [1147, 385] width 233 height 39
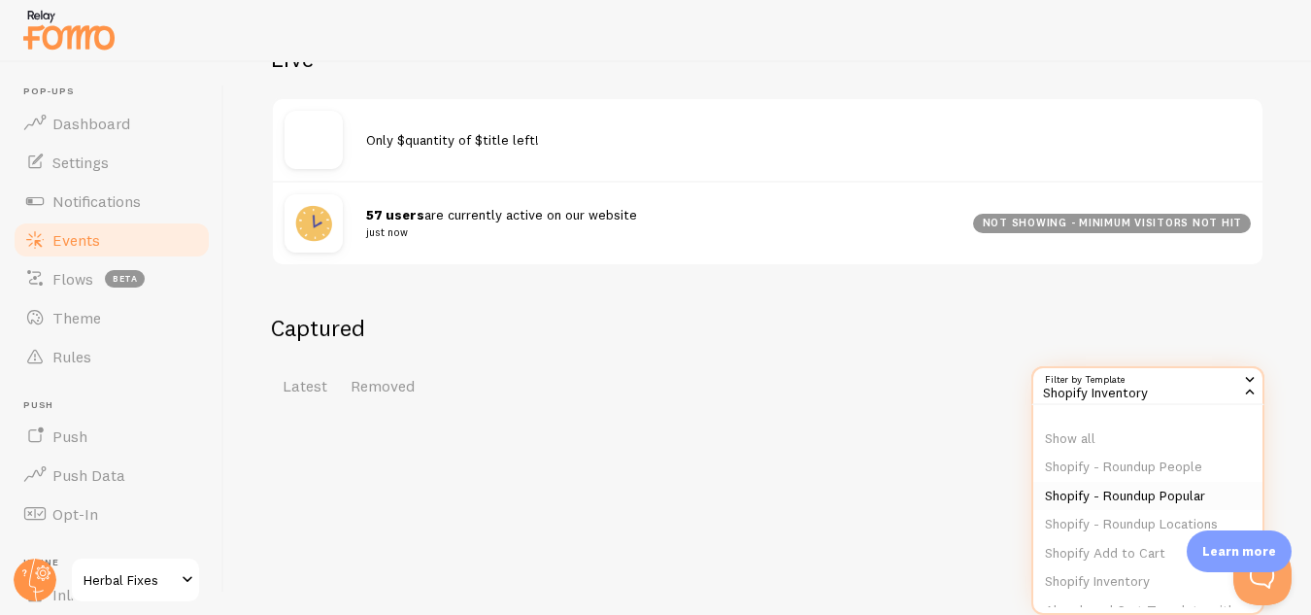
scroll to position [178, 0]
click at [1064, 520] on li "Active visitors" at bounding box center [1147, 524] width 229 height 29
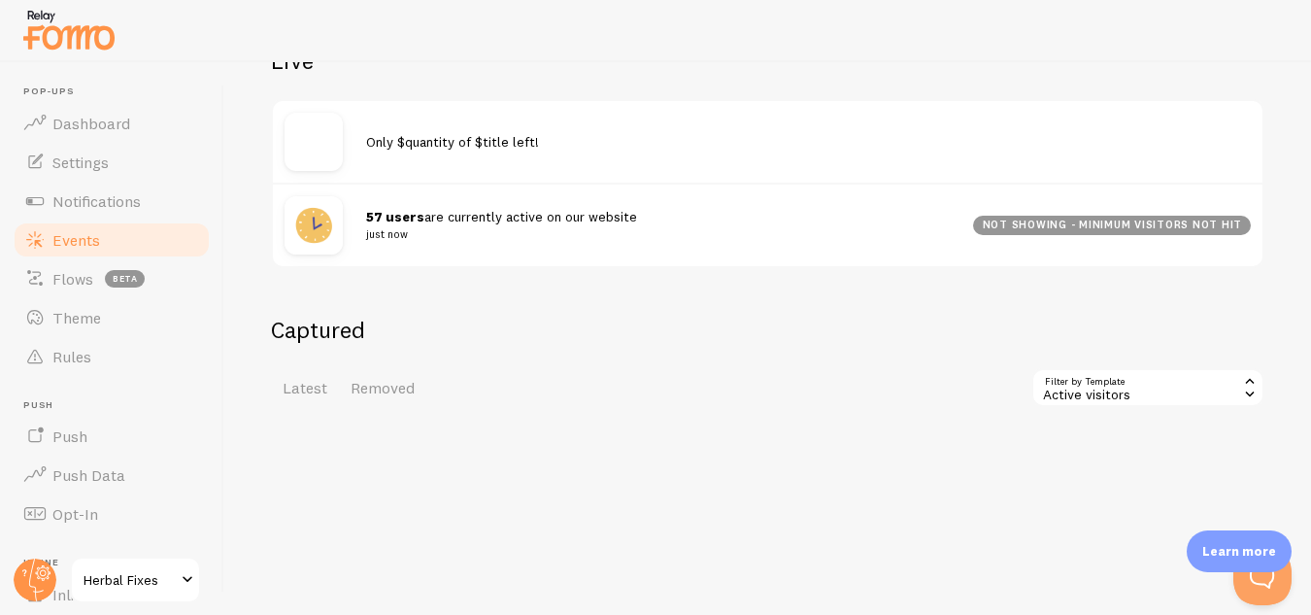
scroll to position [245, 0]
click at [1057, 386] on div "Active visitors" at bounding box center [1147, 385] width 233 height 39
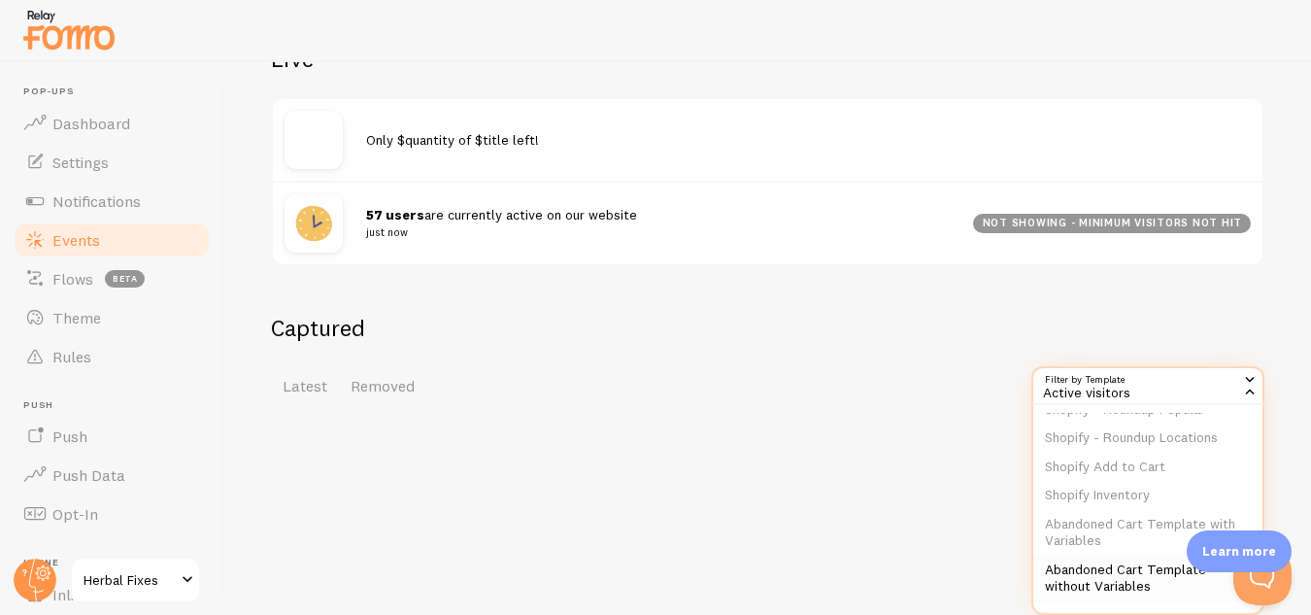
scroll to position [178, 0]
click at [1077, 581] on li "Shopify Order" at bounding box center [1147, 581] width 229 height 29
